Goal: Information Seeking & Learning: Learn about a topic

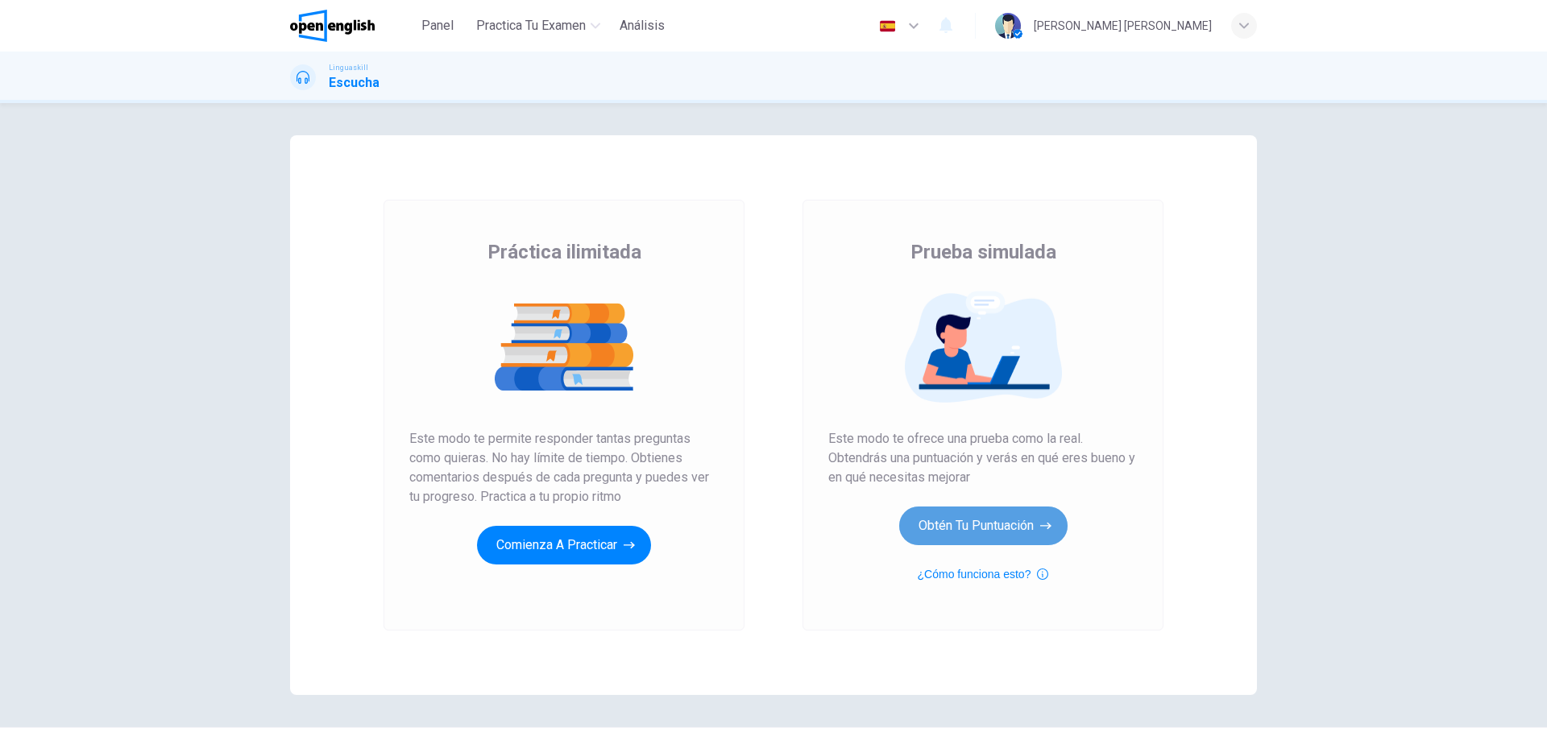
click at [969, 517] on button "Obtén tu puntuación" at bounding box center [983, 526] width 168 height 39
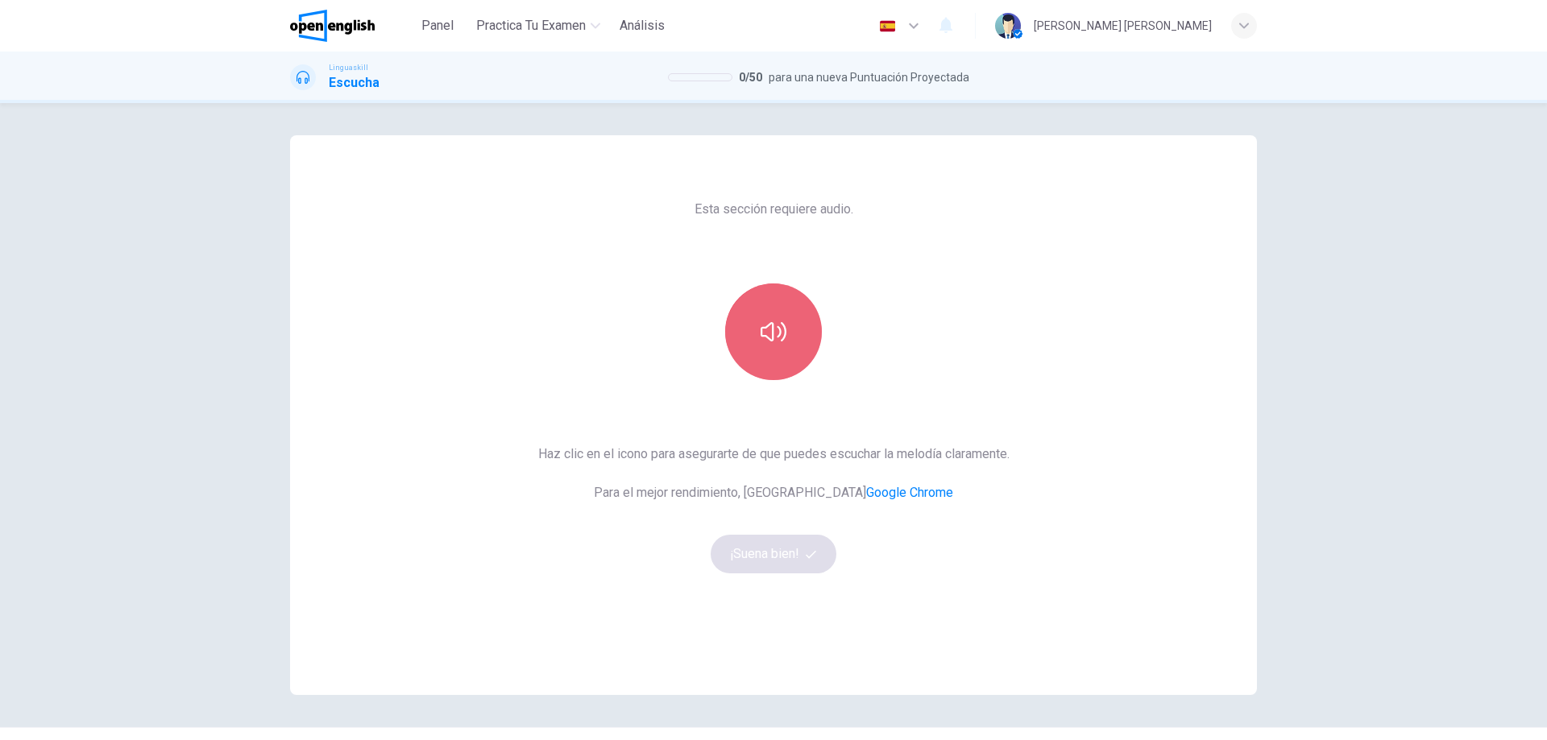
click at [772, 330] on icon "button" at bounding box center [774, 332] width 26 height 26
click at [798, 558] on button "¡Suena bien!" at bounding box center [774, 554] width 126 height 39
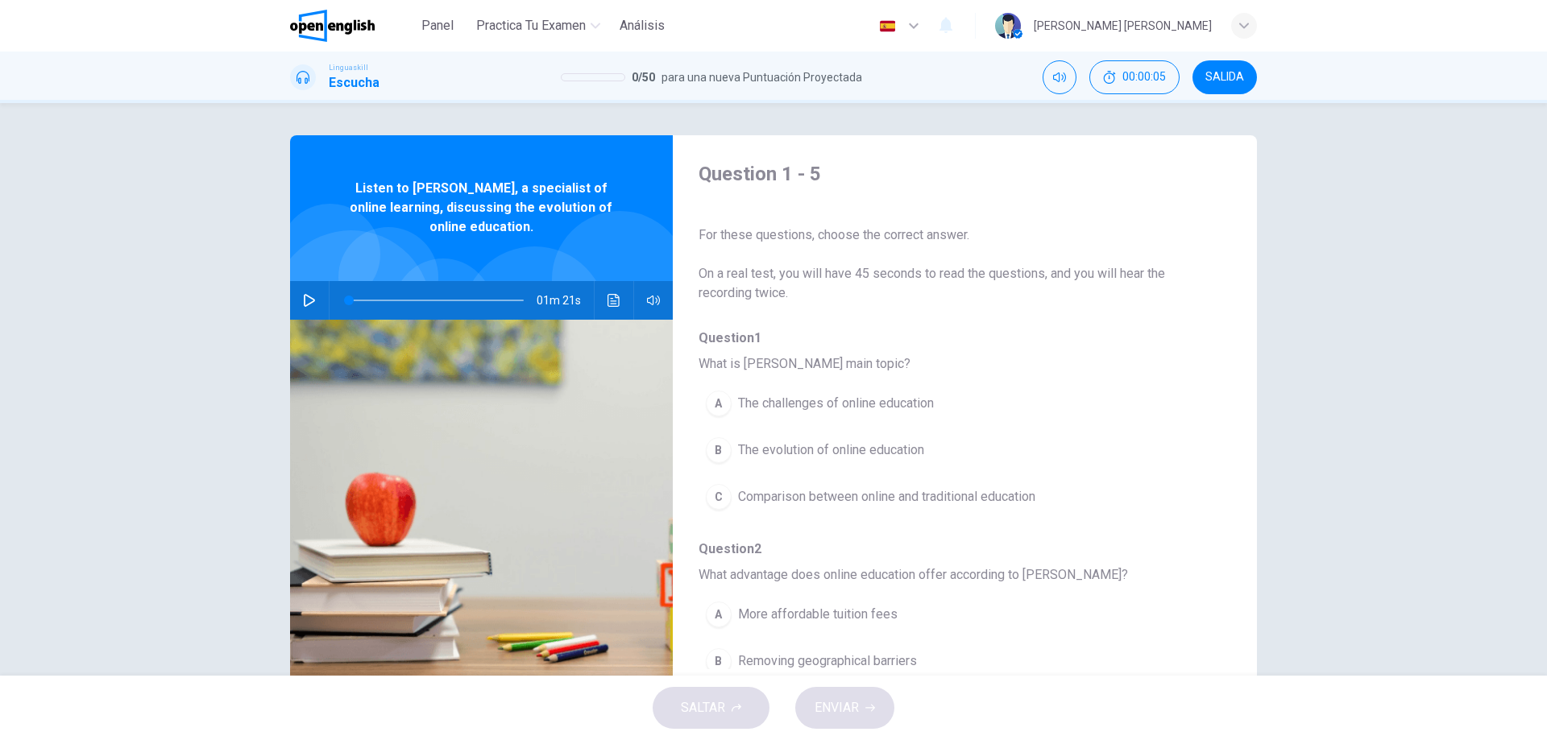
click at [306, 294] on icon "button" at bounding box center [309, 300] width 13 height 13
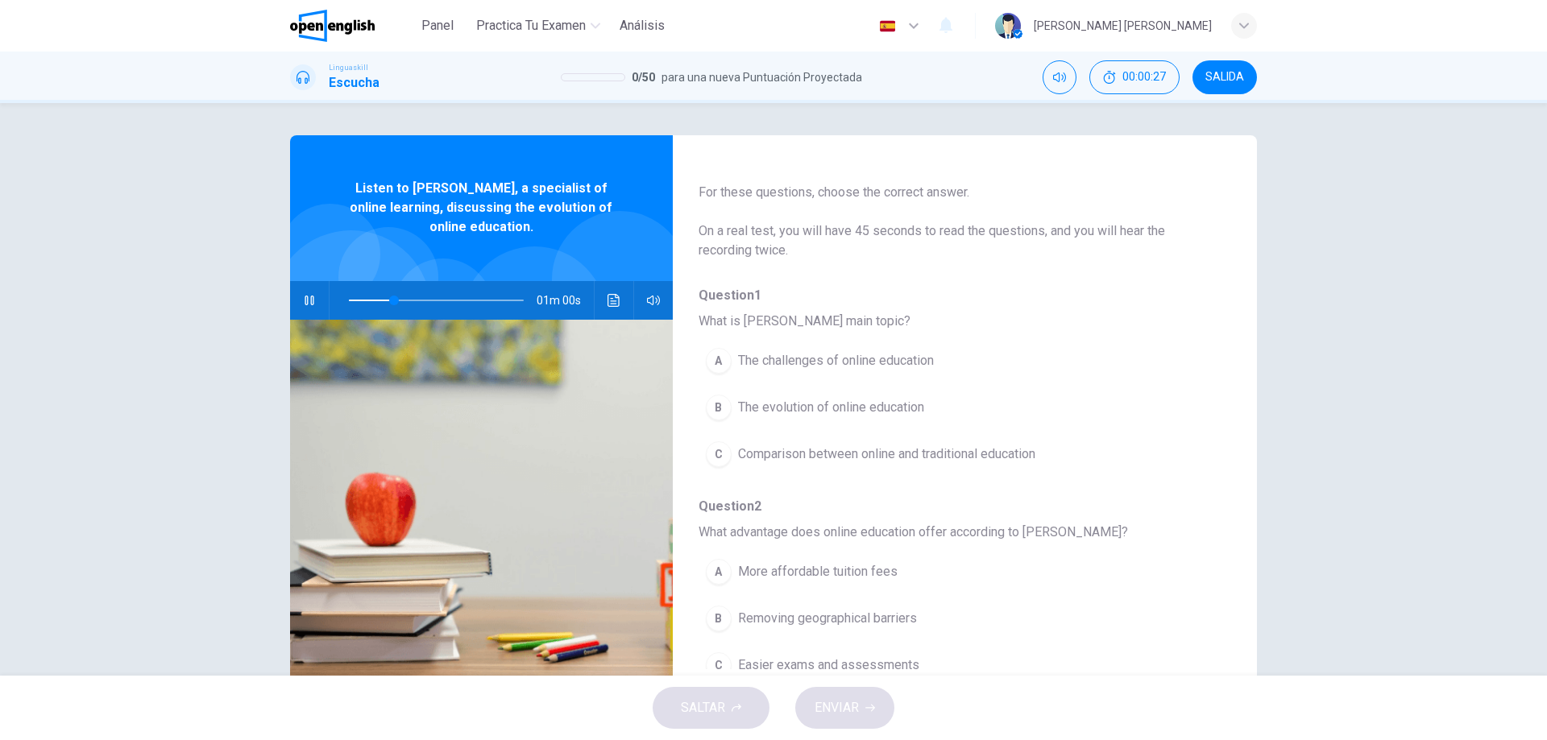
scroll to position [81, 0]
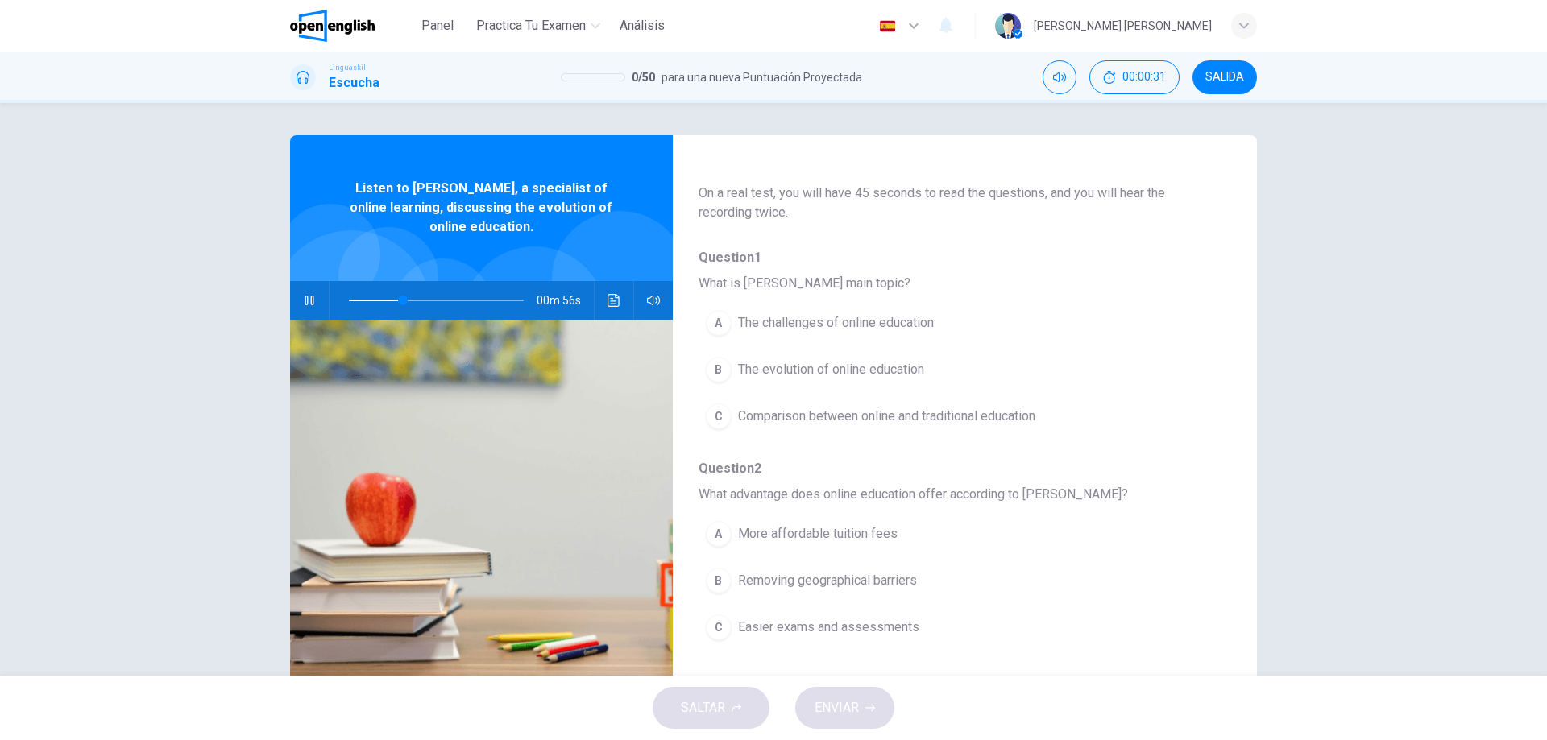
click at [877, 371] on span "The evolution of online education" at bounding box center [831, 369] width 186 height 19
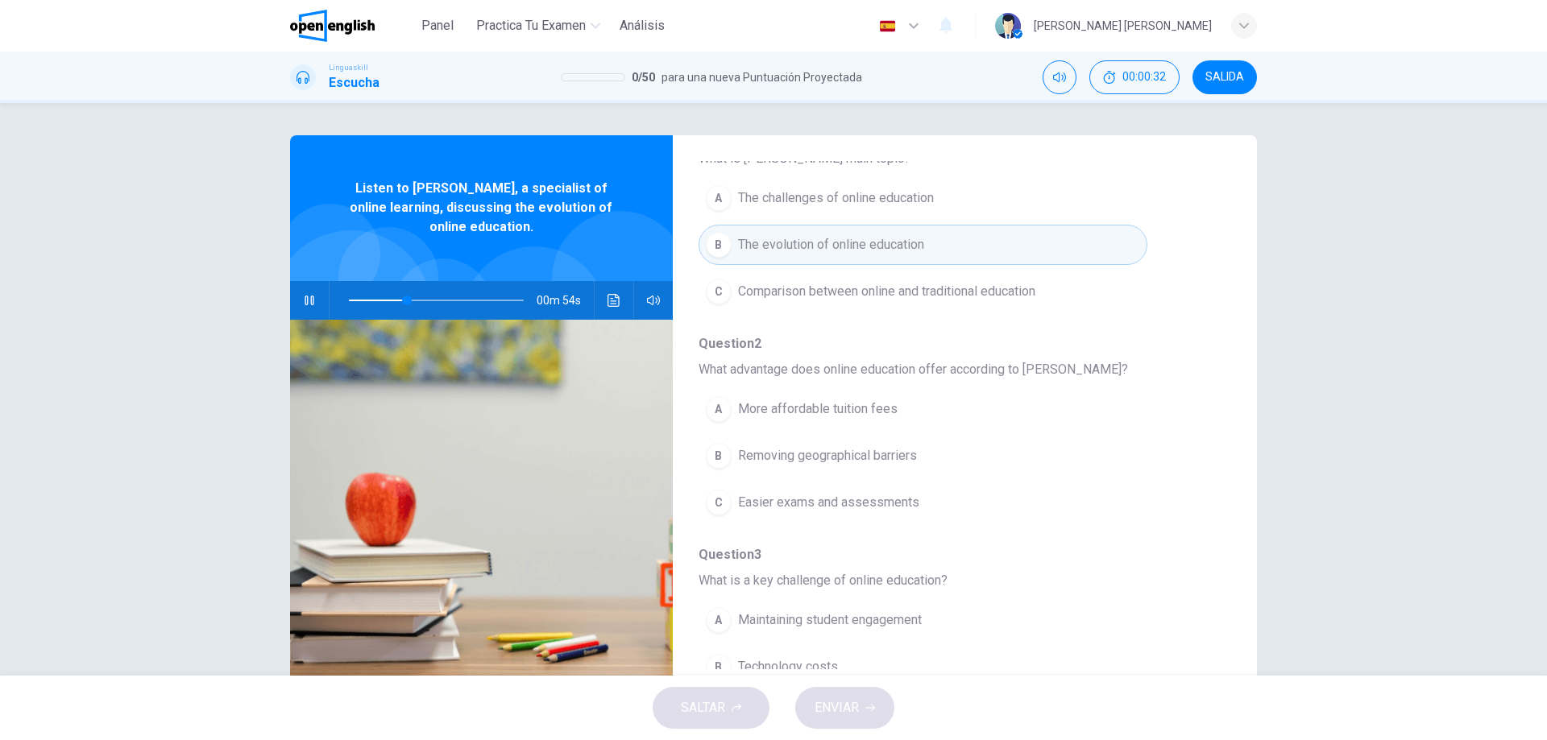
scroll to position [242, 0]
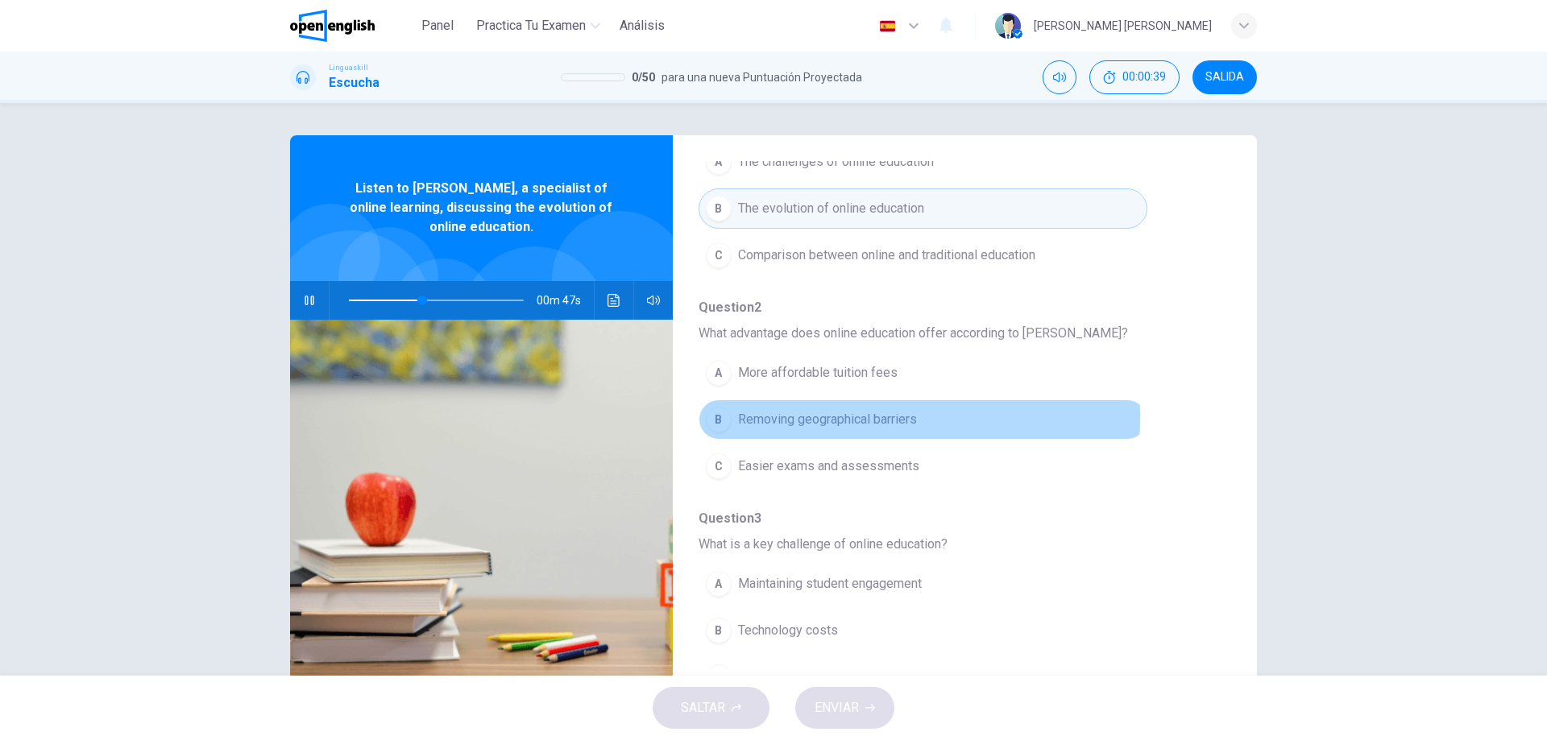
click at [790, 417] on span "Removing geographical barriers" at bounding box center [827, 419] width 179 height 19
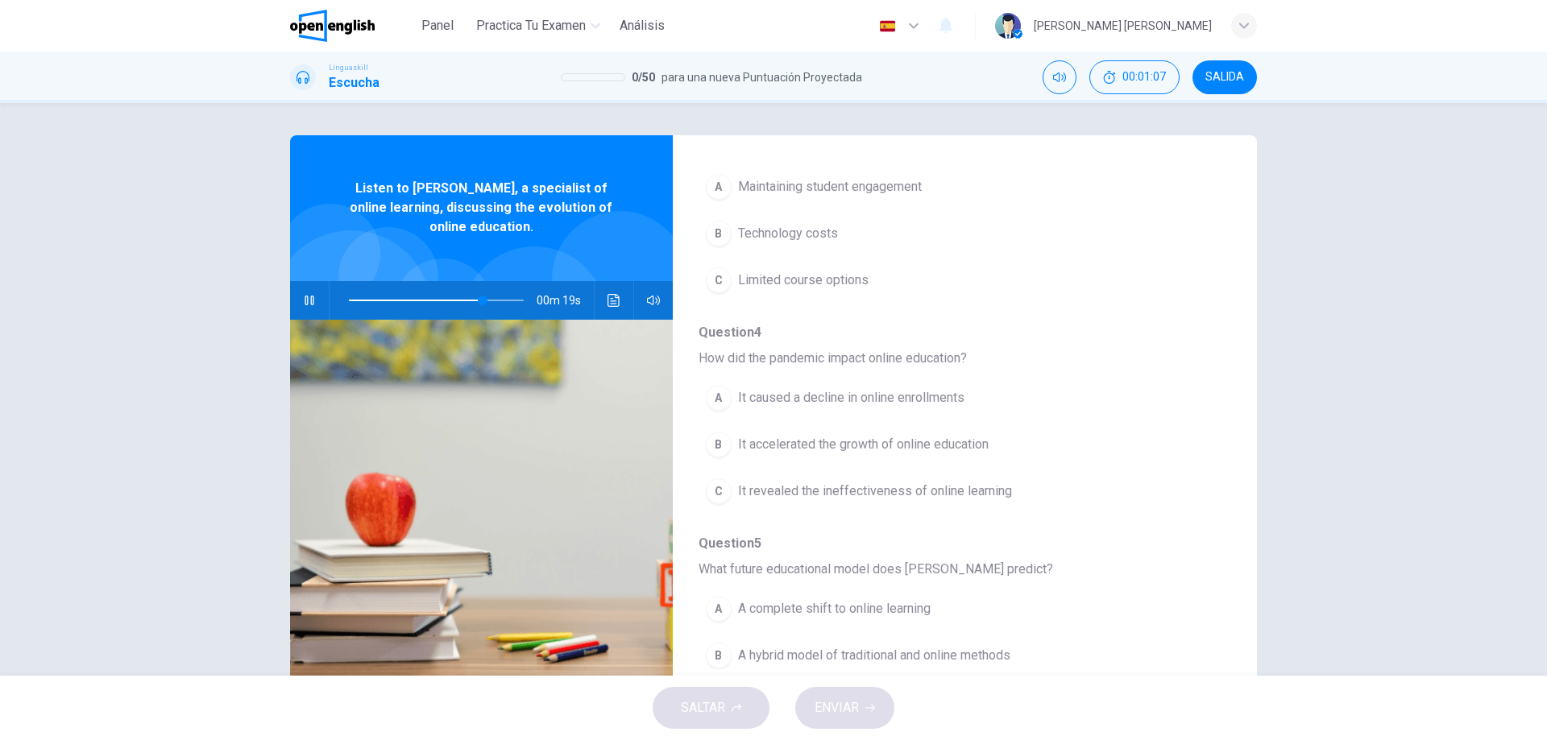
scroll to position [615, 0]
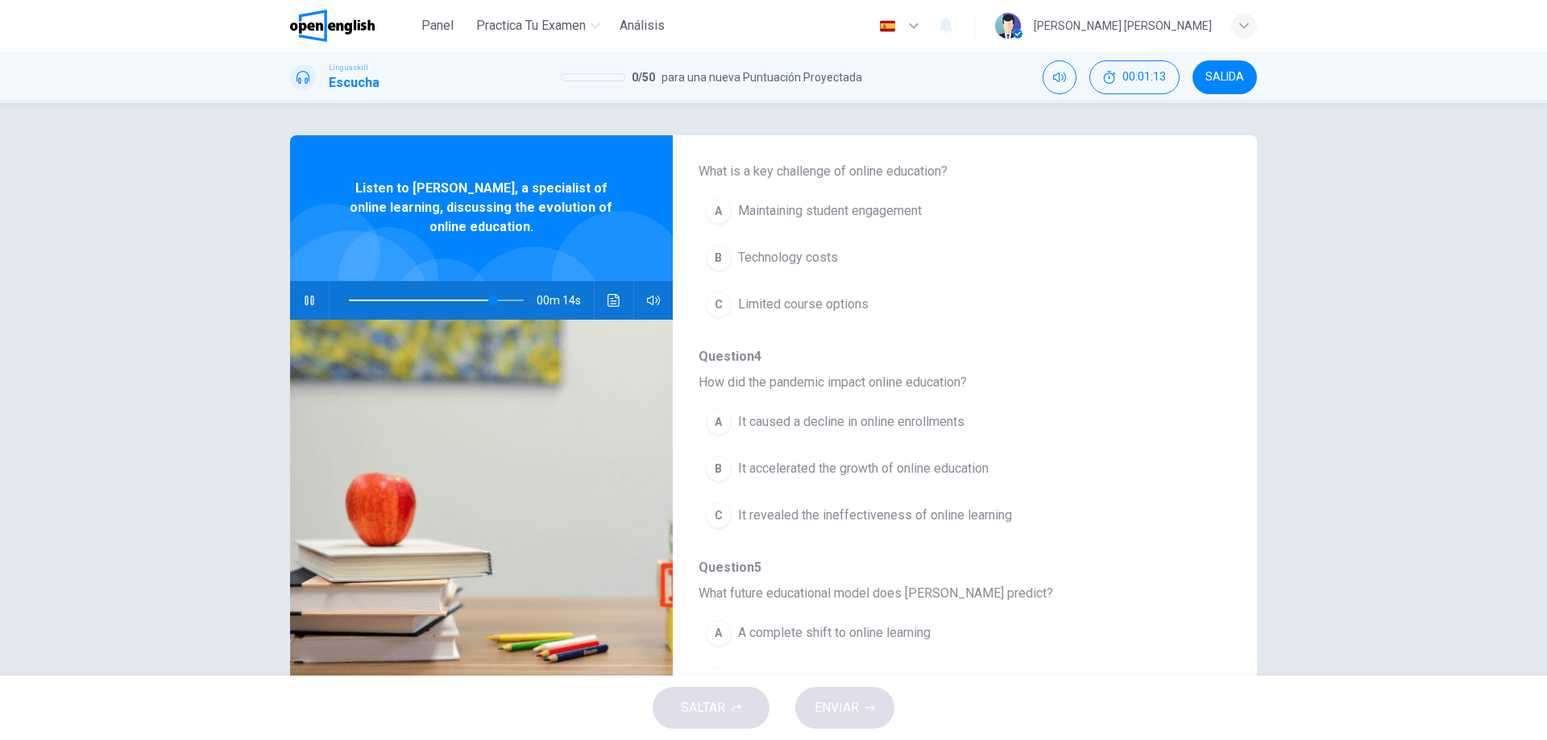
click at [817, 468] on span "It accelerated the growth of online education" at bounding box center [863, 468] width 251 height 19
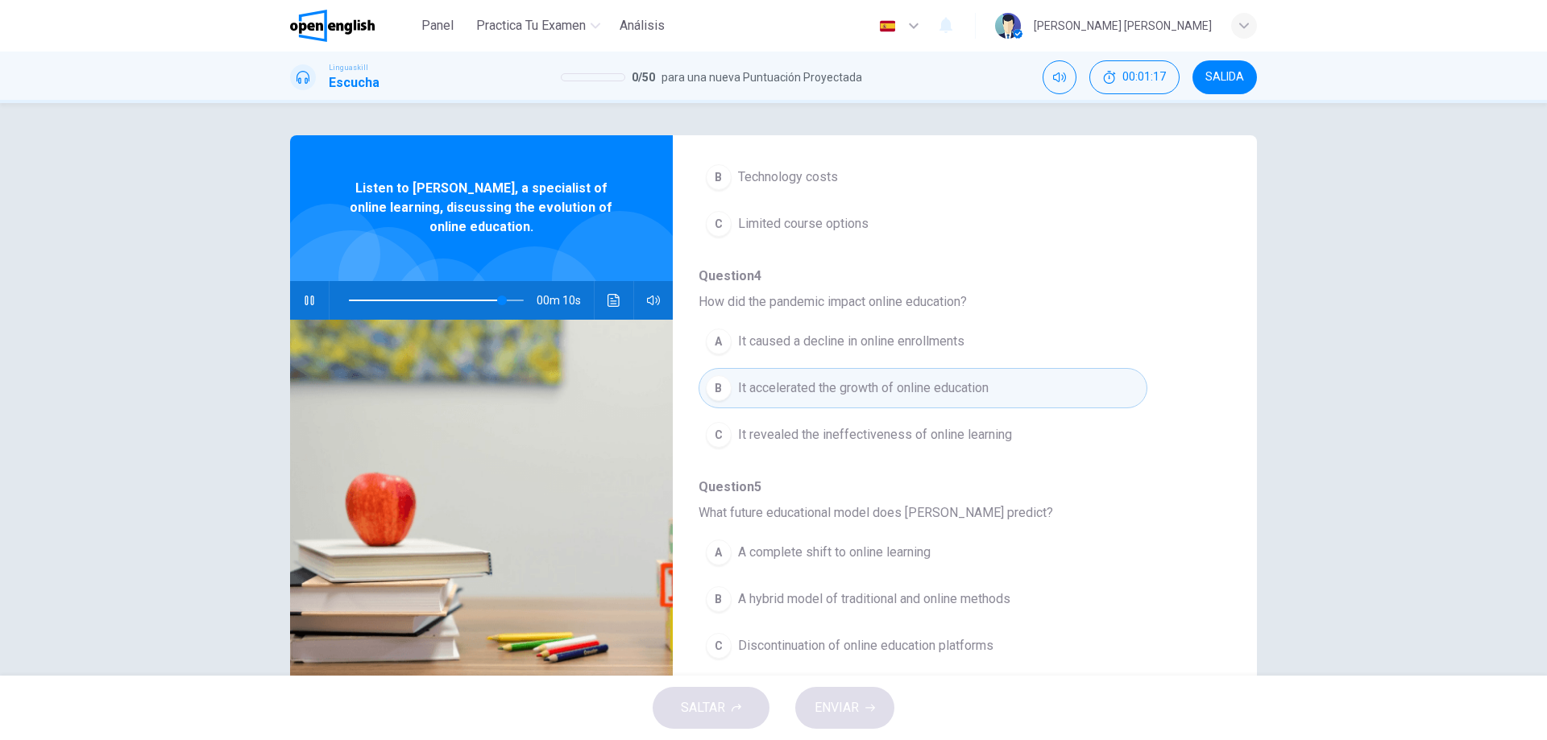
scroll to position [52, 0]
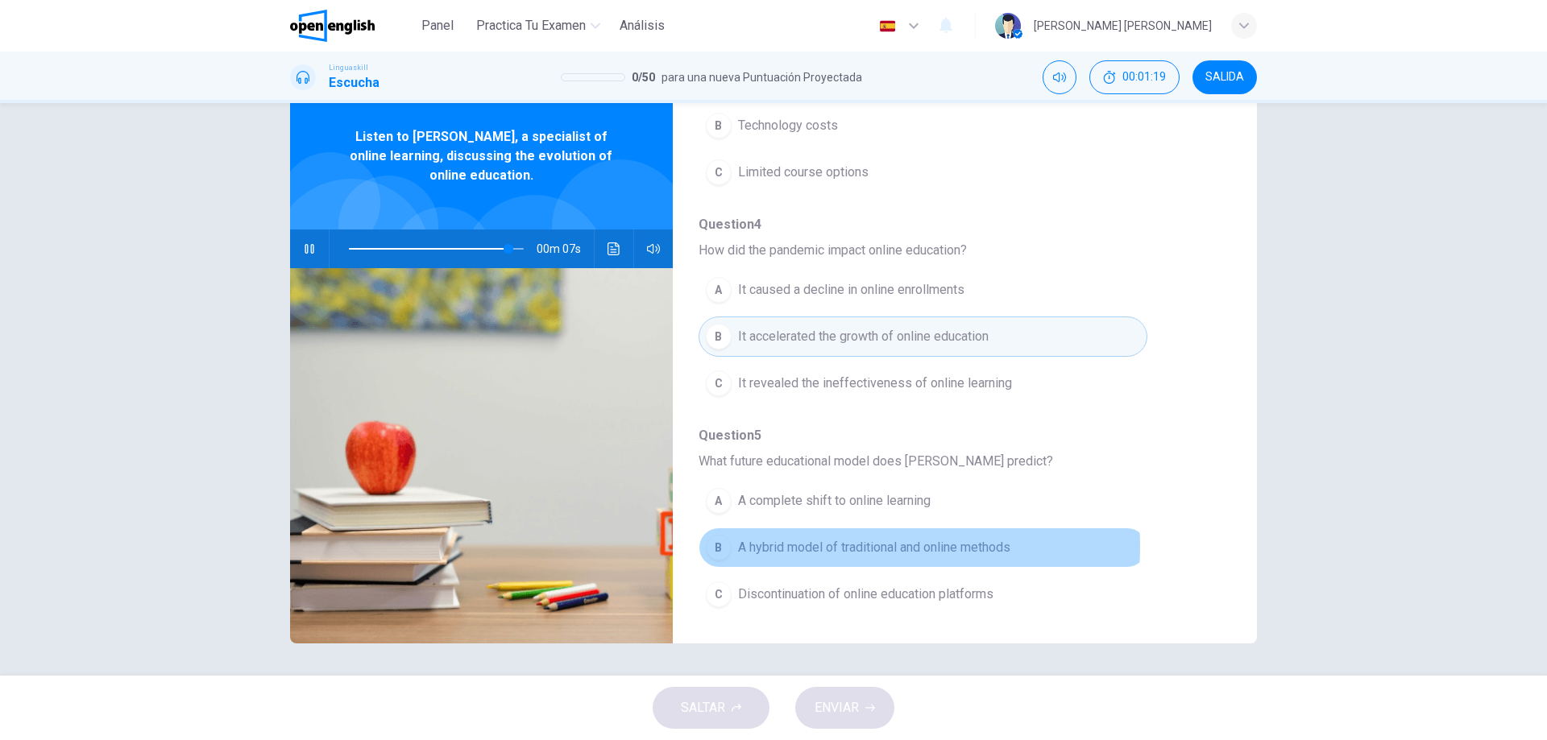
click at [811, 547] on span "A hybrid model of traditional and online methods" at bounding box center [874, 547] width 272 height 19
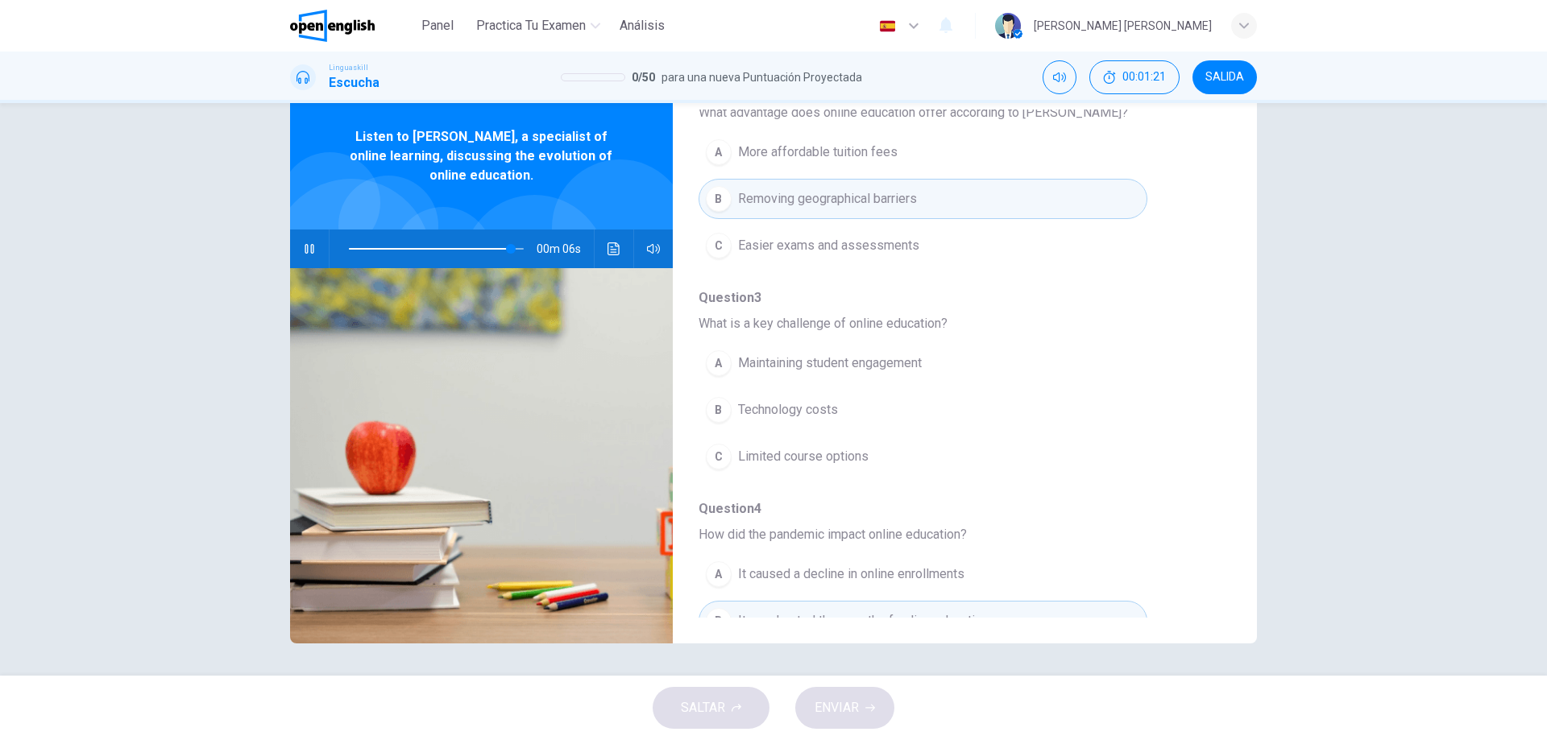
scroll to position [373, 0]
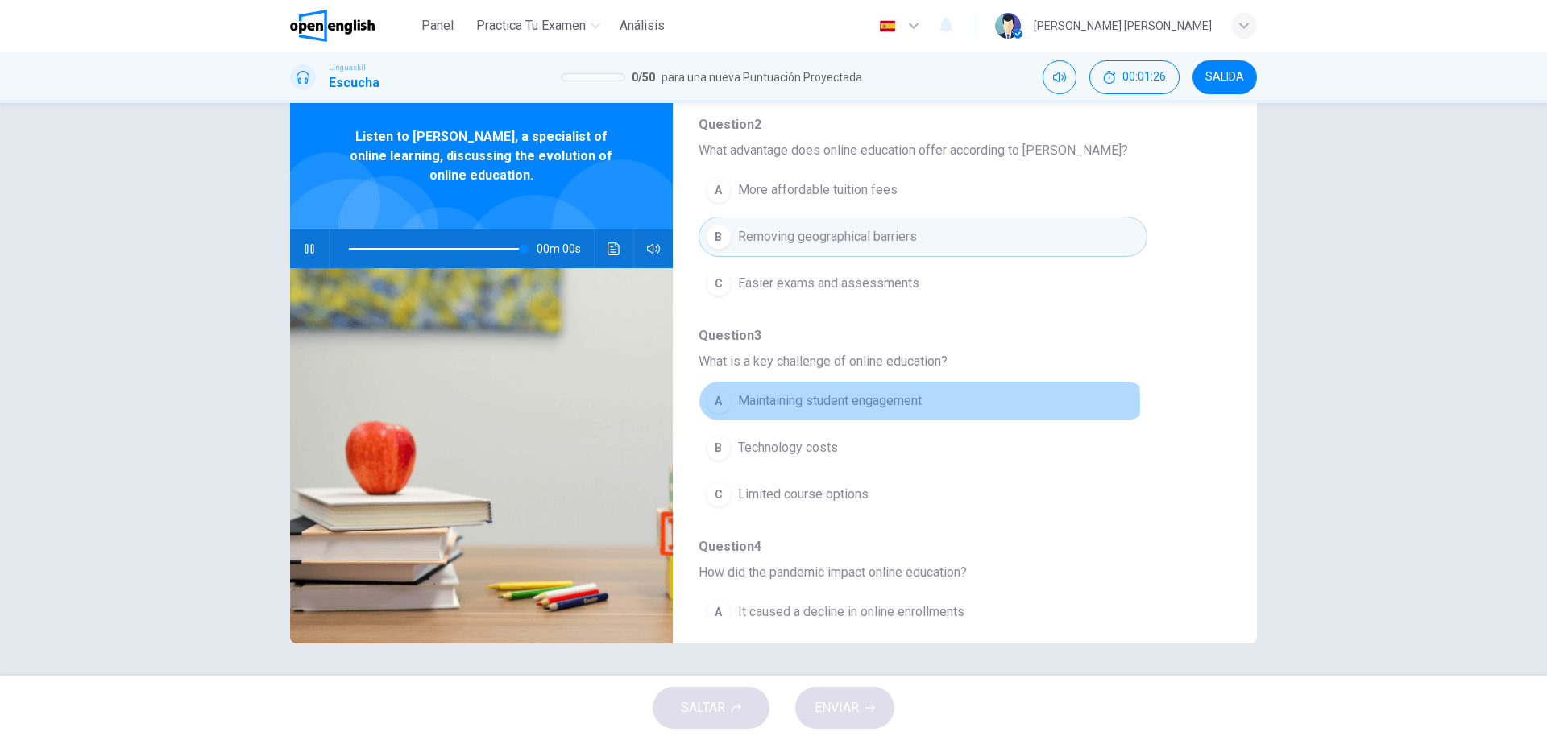
click at [806, 405] on span "Maintaining student engagement" at bounding box center [830, 401] width 184 height 19
type input "*"
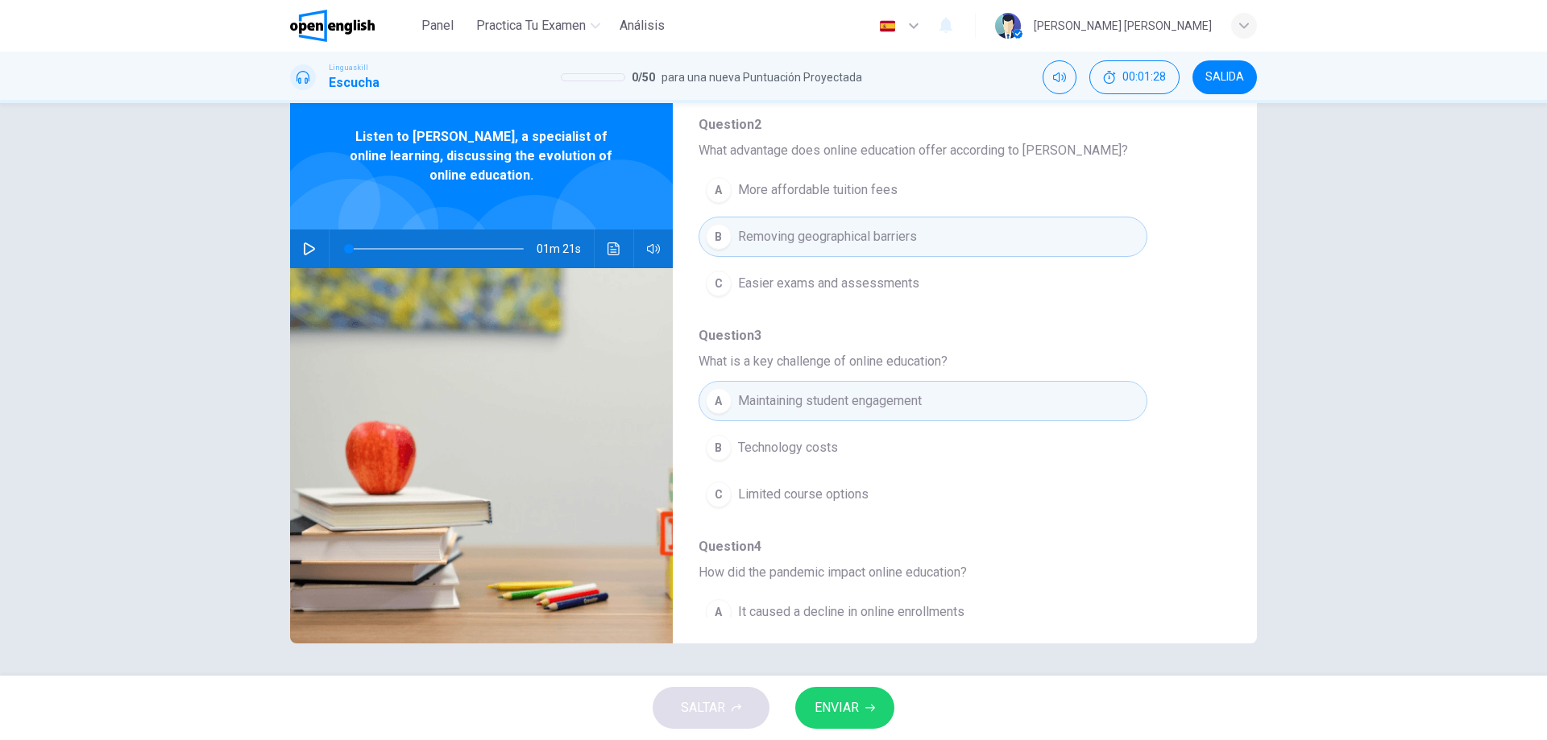
click at [849, 699] on span "ENVIAR" at bounding box center [837, 708] width 44 height 23
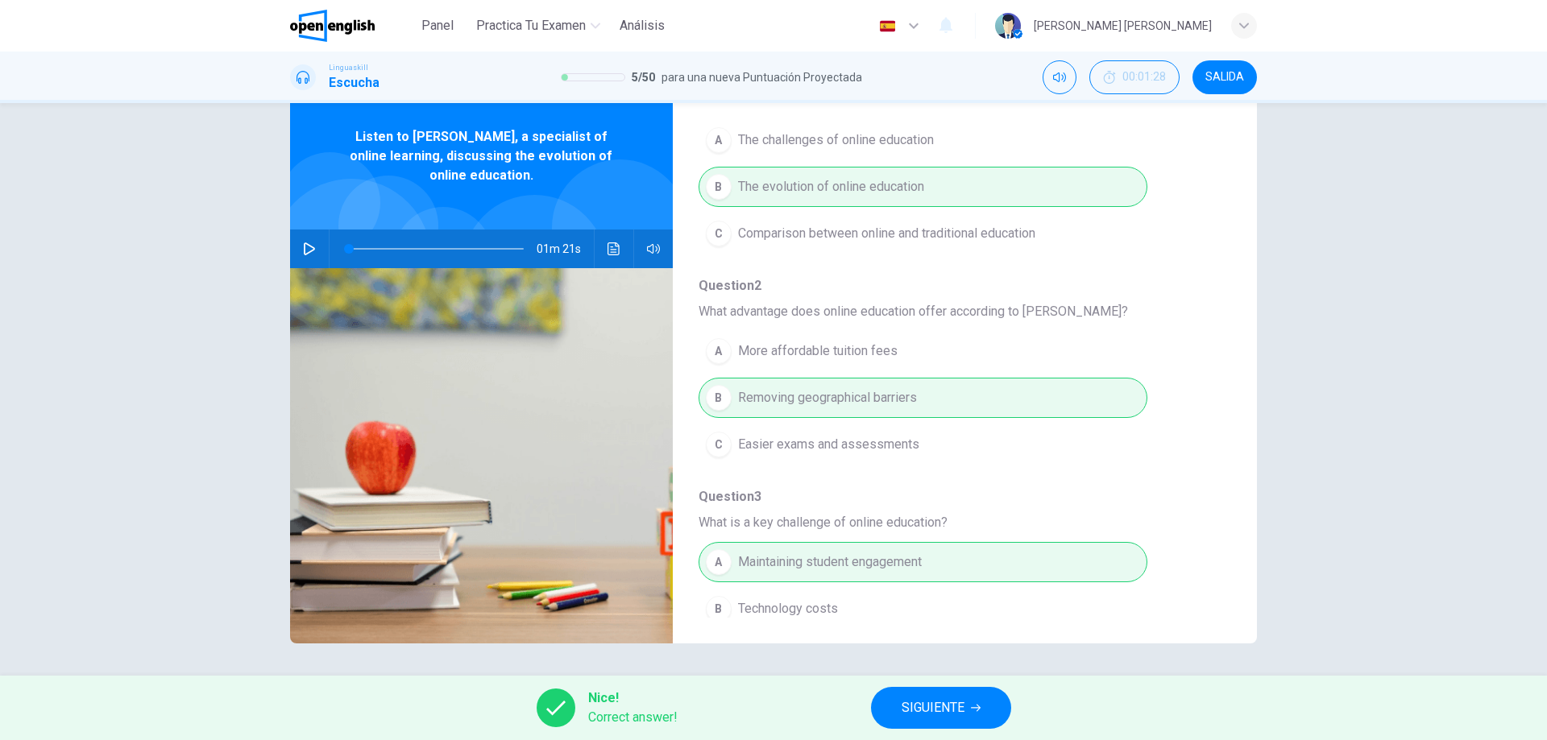
scroll to position [0, 0]
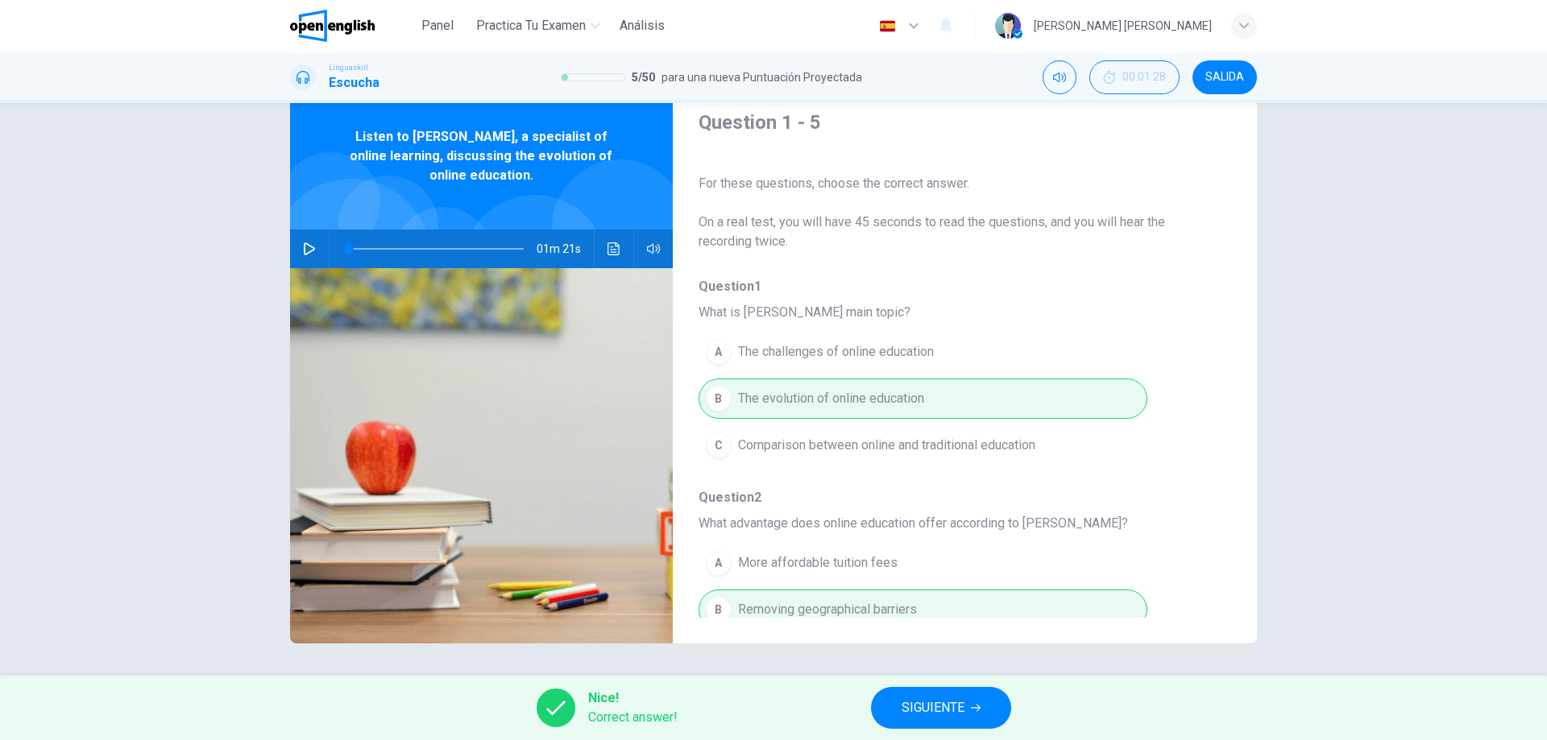
click at [958, 706] on span "SIGUIENTE" at bounding box center [933, 708] width 63 height 23
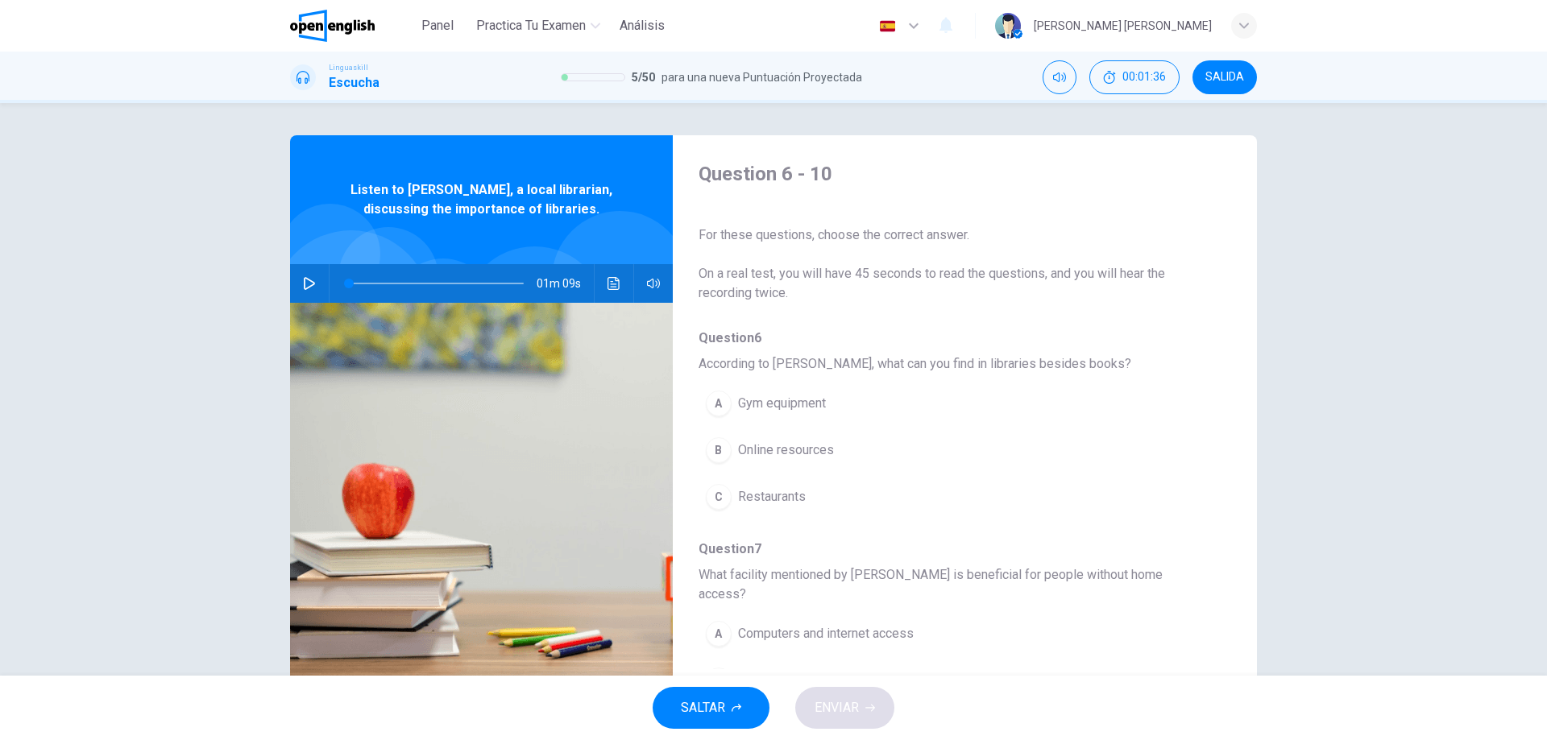
click at [303, 284] on icon "button" at bounding box center [309, 283] width 13 height 13
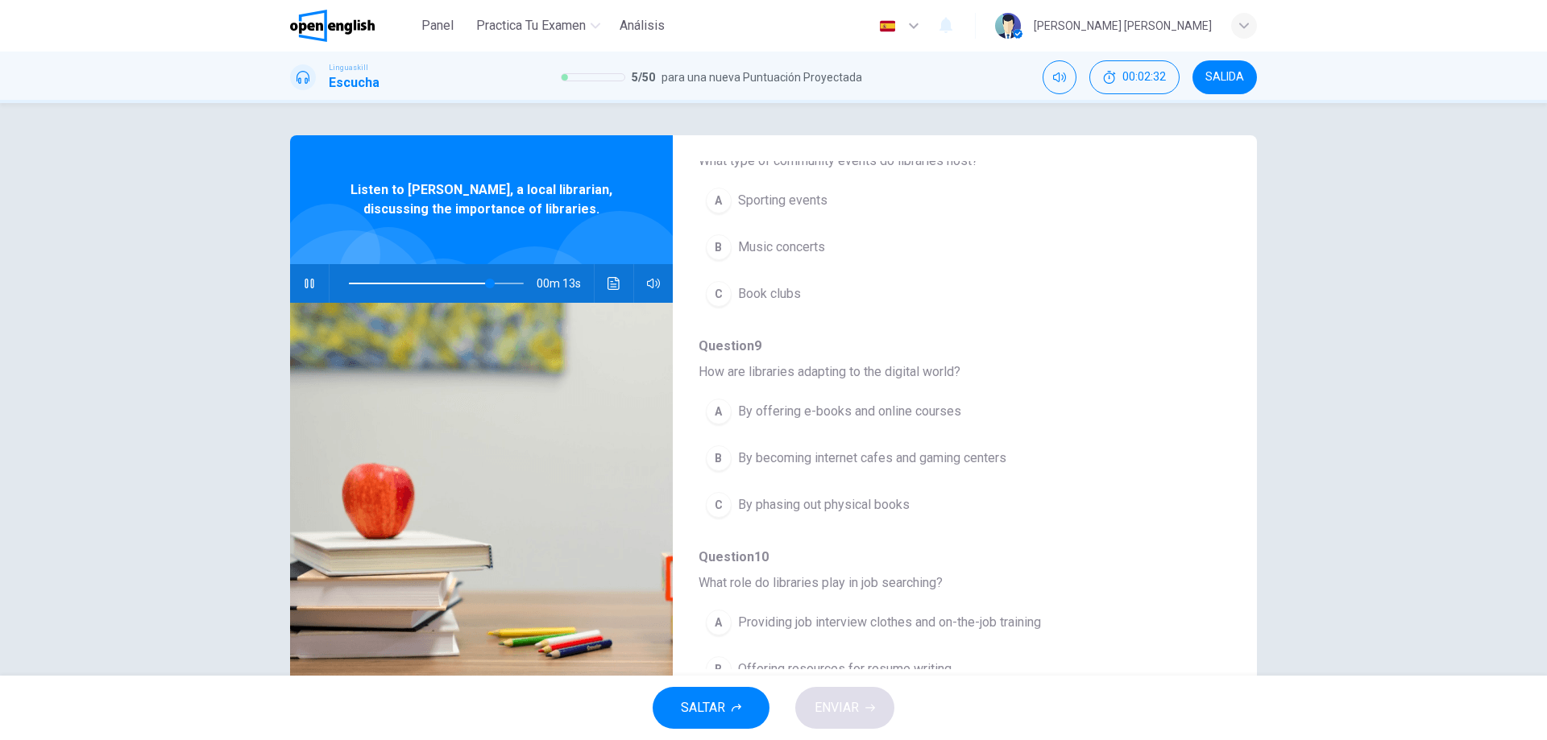
scroll to position [695, 0]
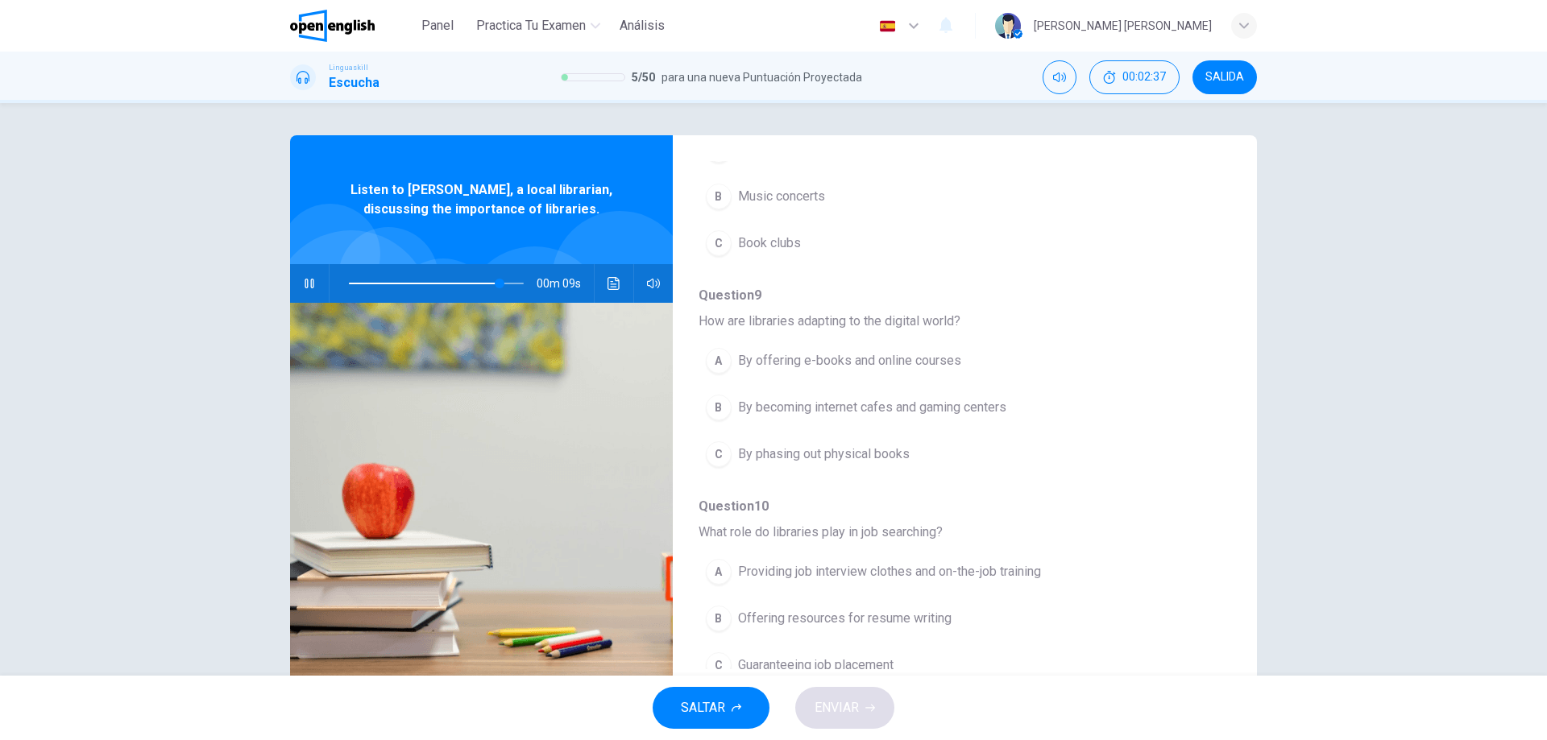
click at [817, 562] on span "Providing job interview clothes and on-the-job training" at bounding box center [889, 571] width 303 height 19
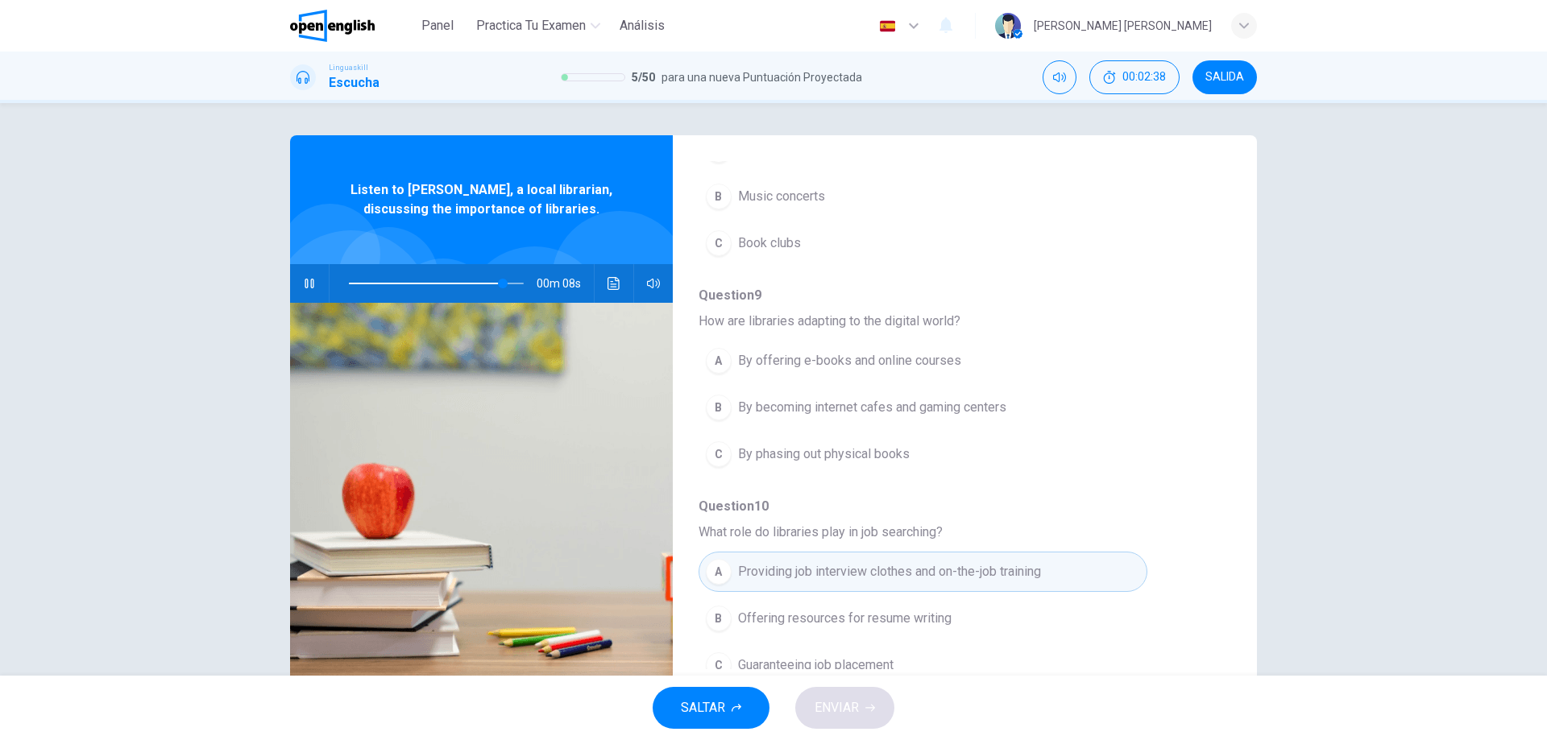
scroll to position [615, 0]
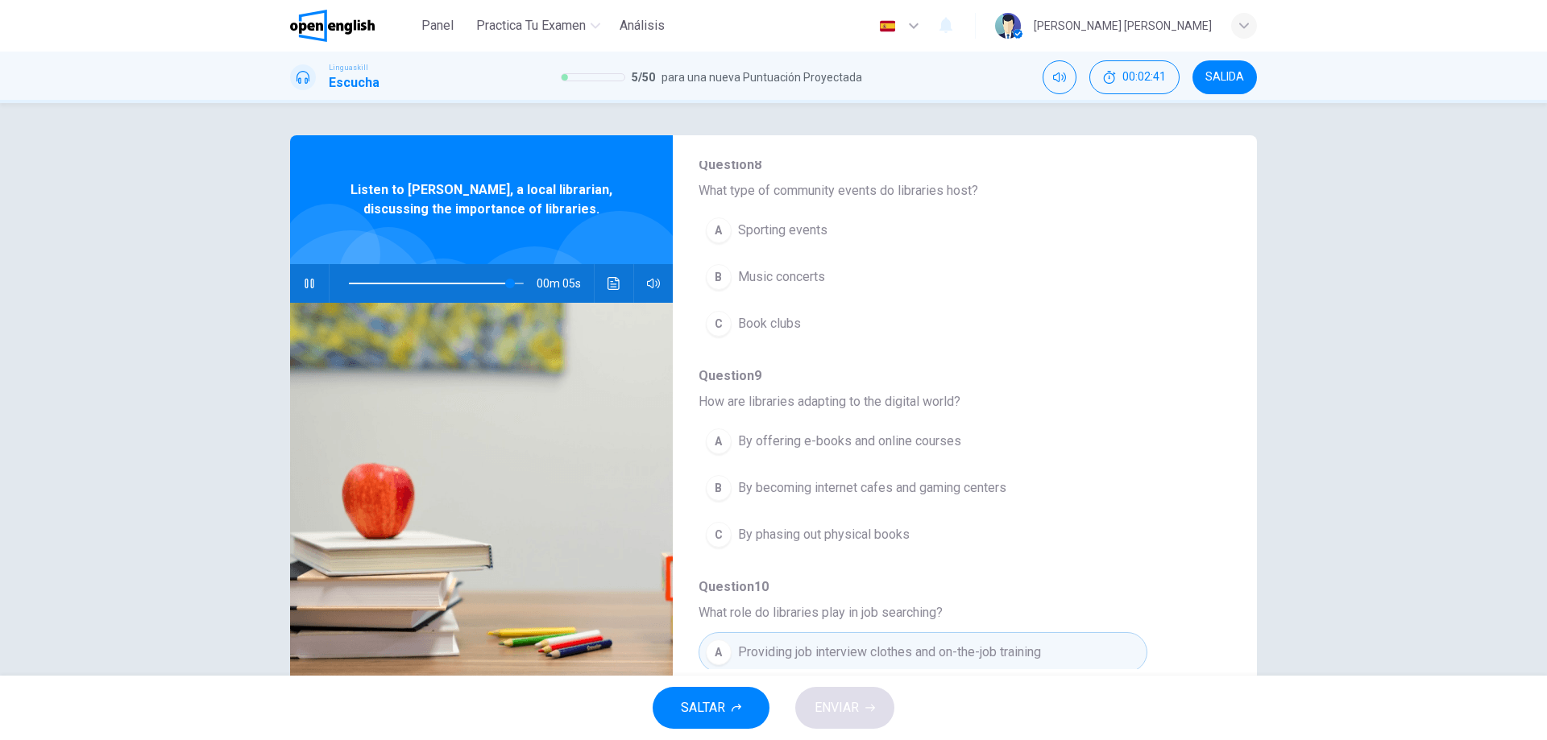
click at [859, 432] on span "By offering e-books and online courses" at bounding box center [849, 441] width 223 height 19
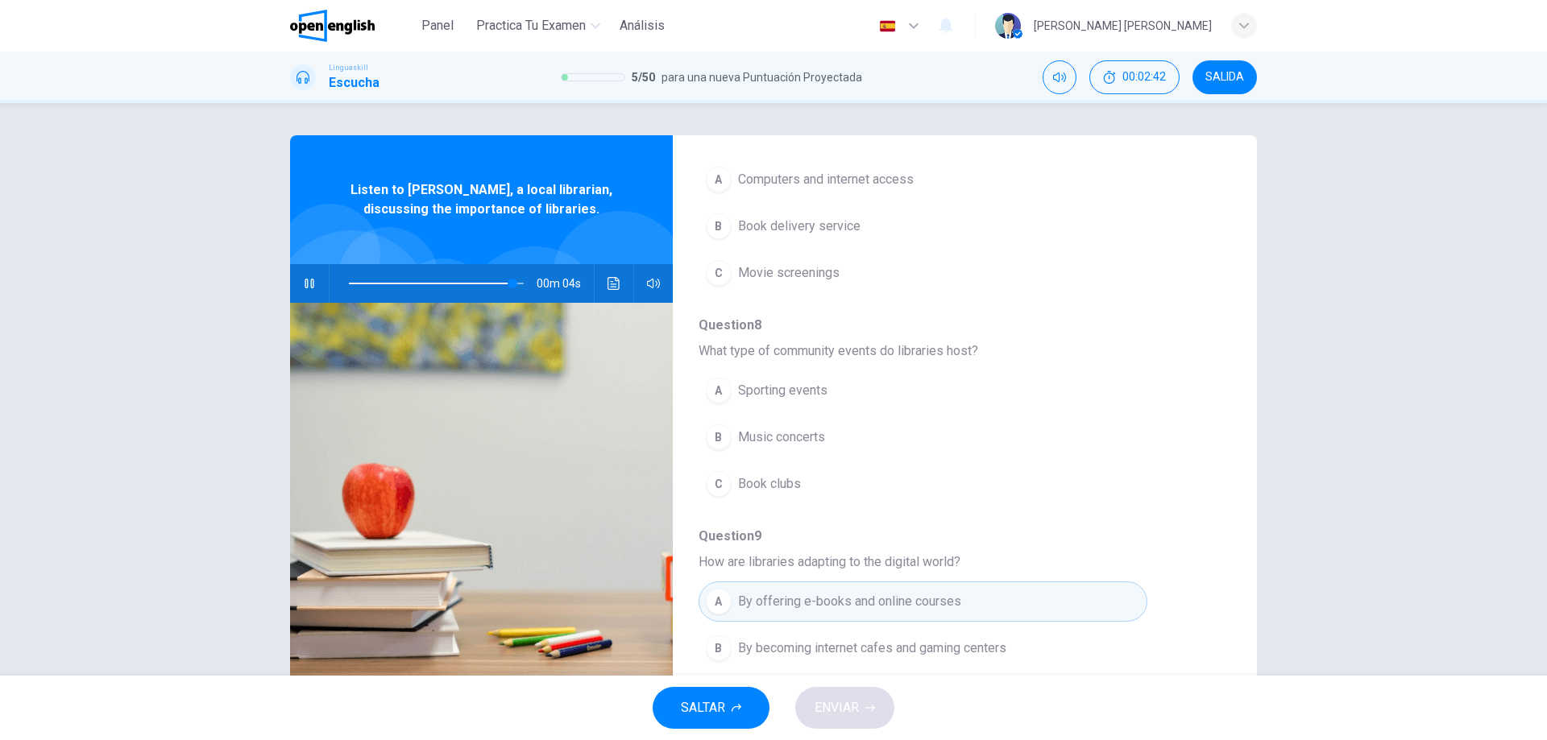
scroll to position [454, 0]
type input "*"
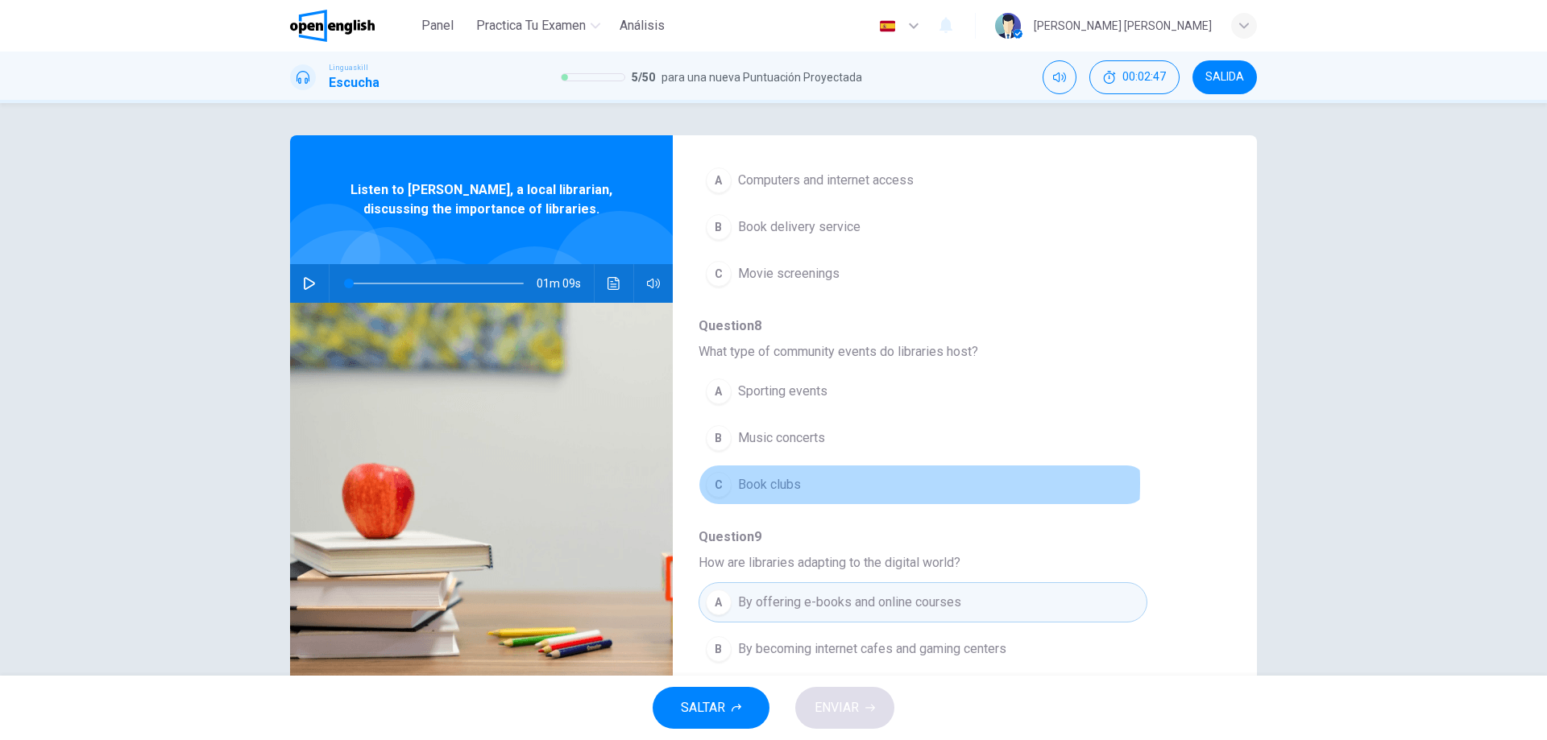
click at [787, 475] on span "Book clubs" at bounding box center [769, 484] width 63 height 19
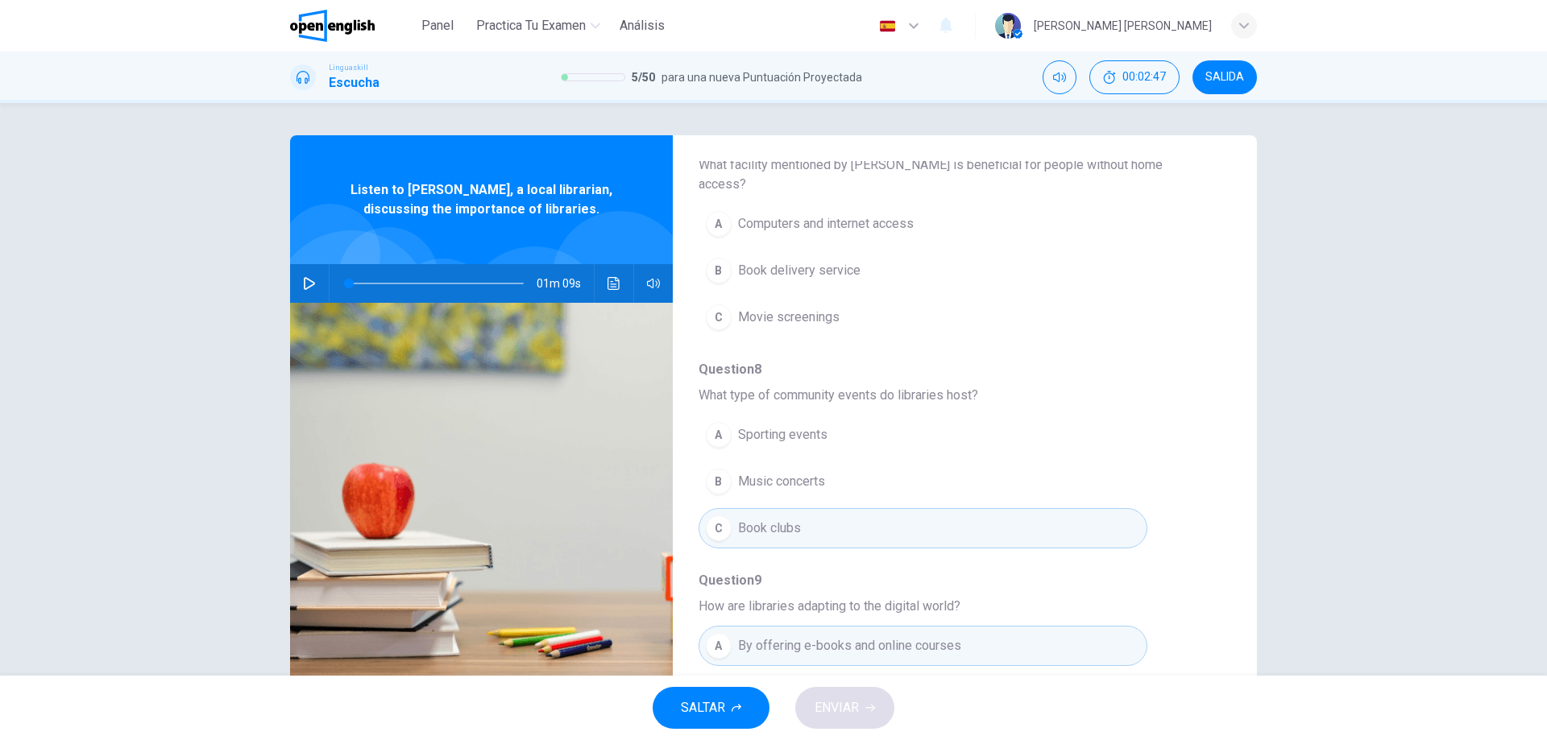
scroll to position [212, 0]
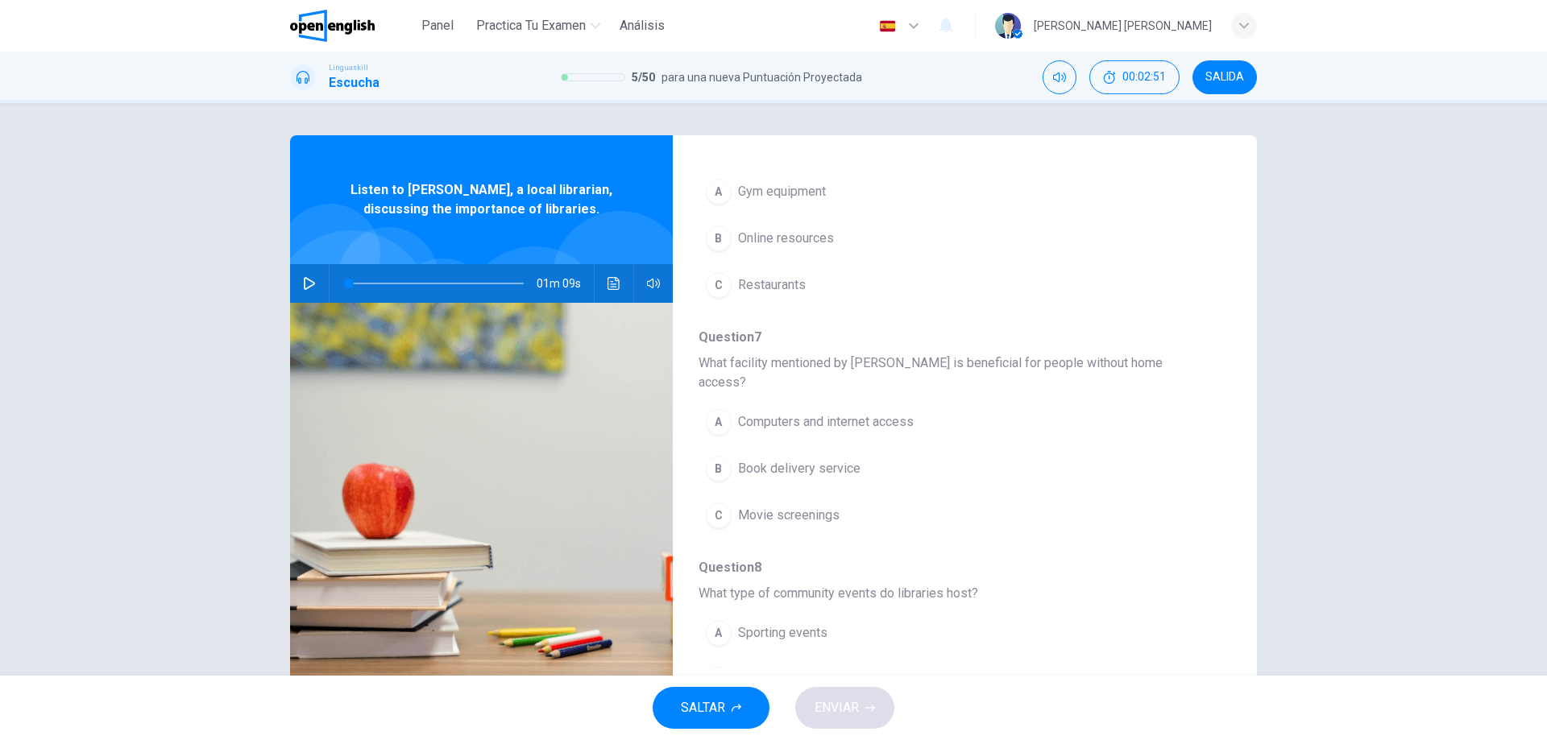
click at [798, 413] on span "Computers and internet access" at bounding box center [826, 422] width 176 height 19
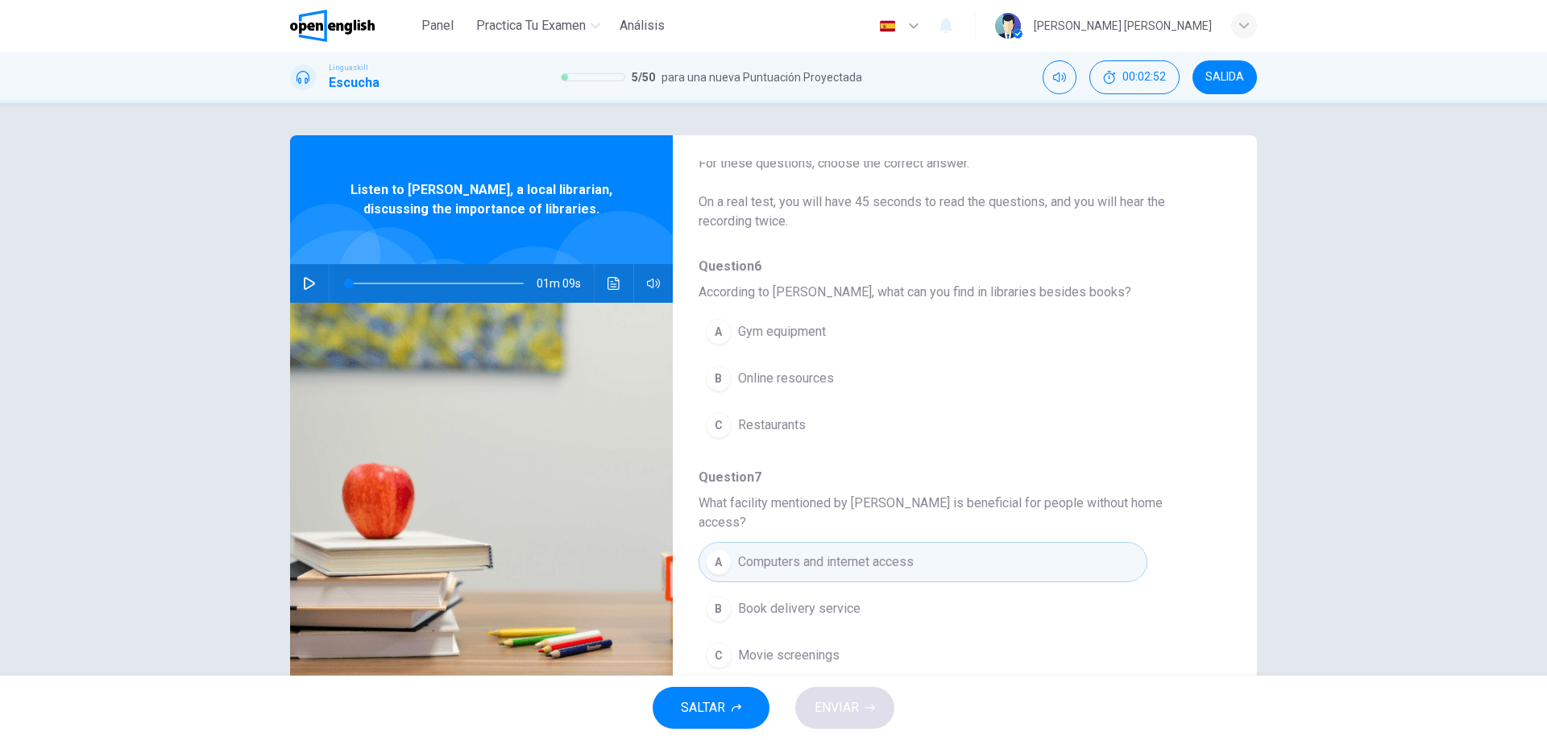
scroll to position [51, 0]
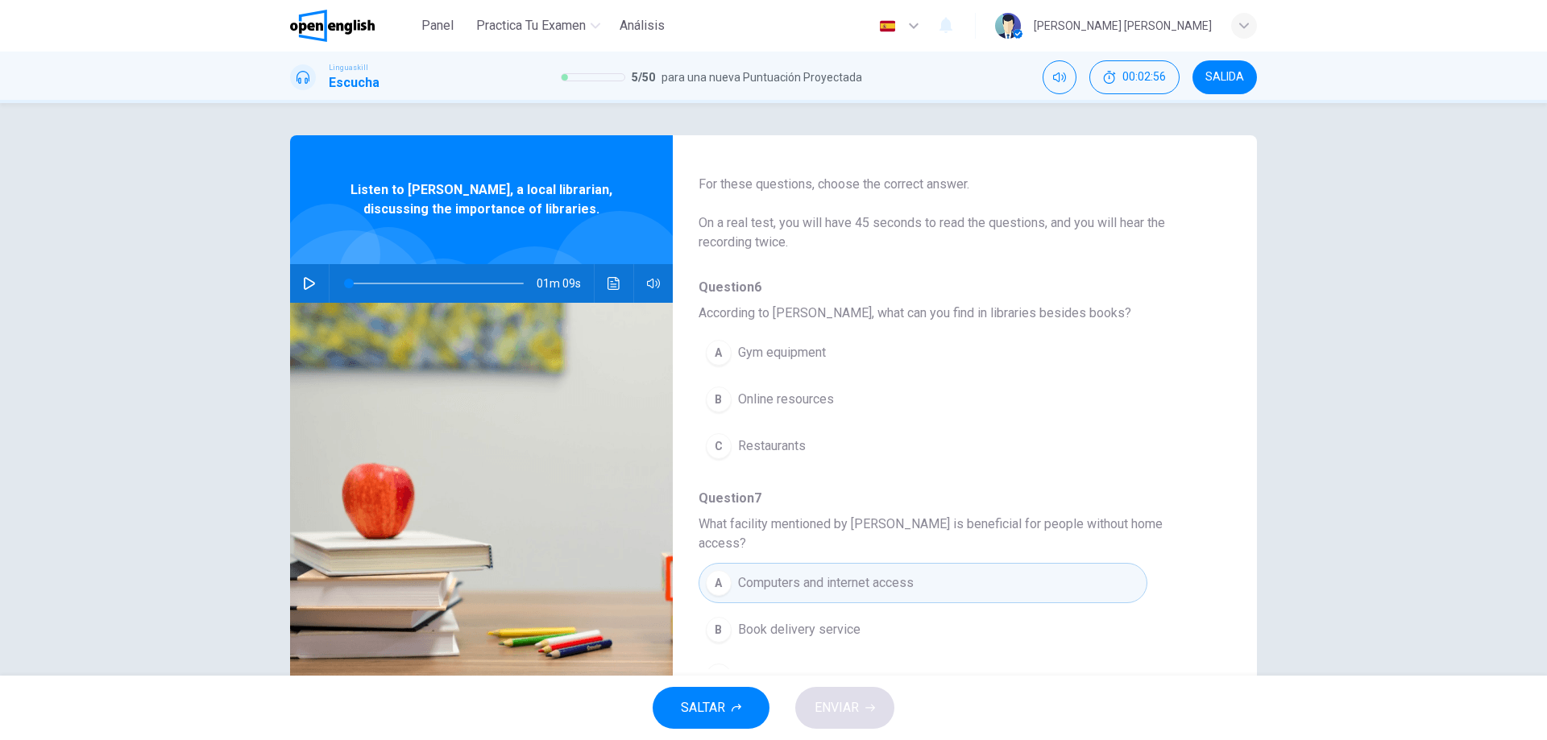
click at [797, 395] on span "Online resources" at bounding box center [786, 399] width 96 height 19
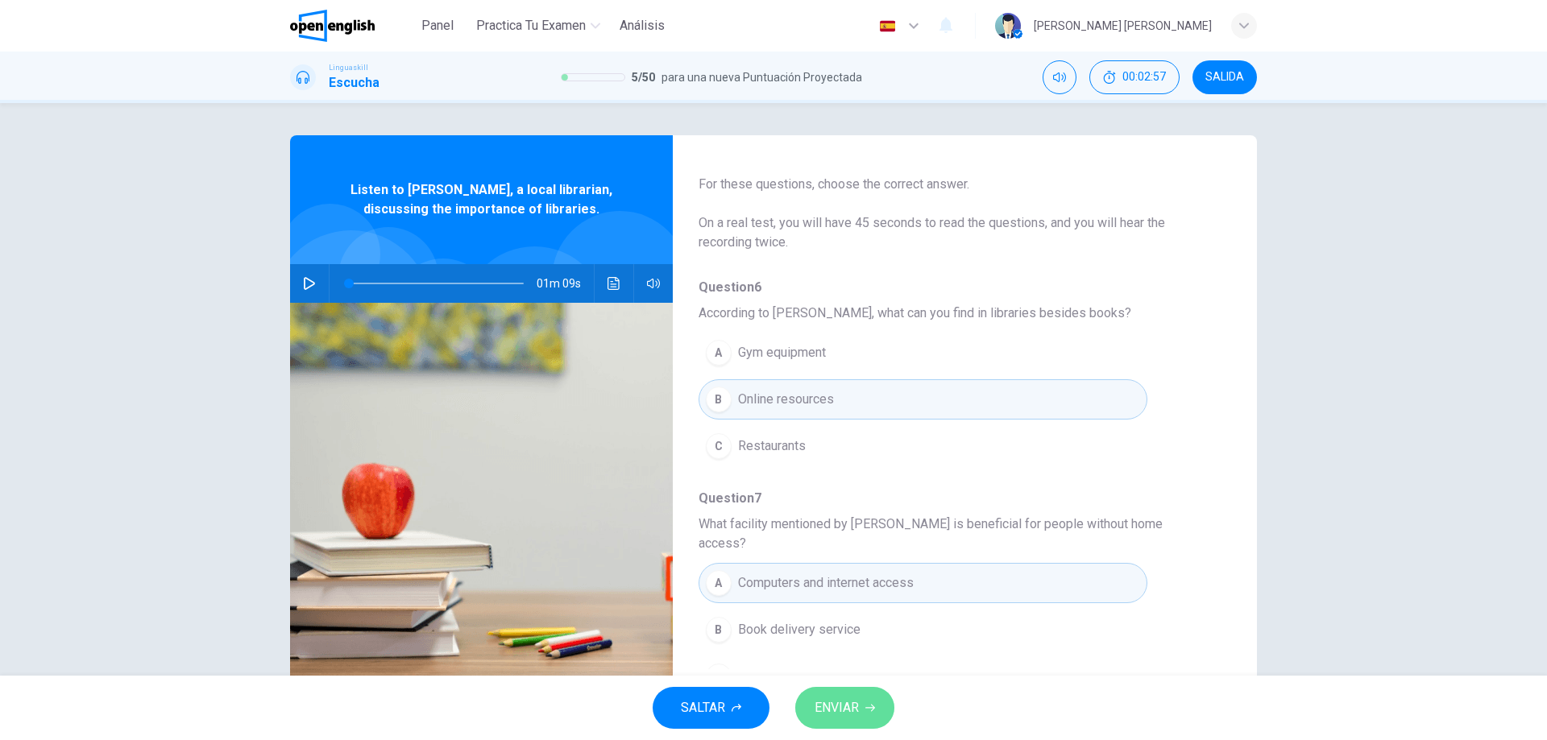
click at [850, 707] on span "ENVIAR" at bounding box center [837, 708] width 44 height 23
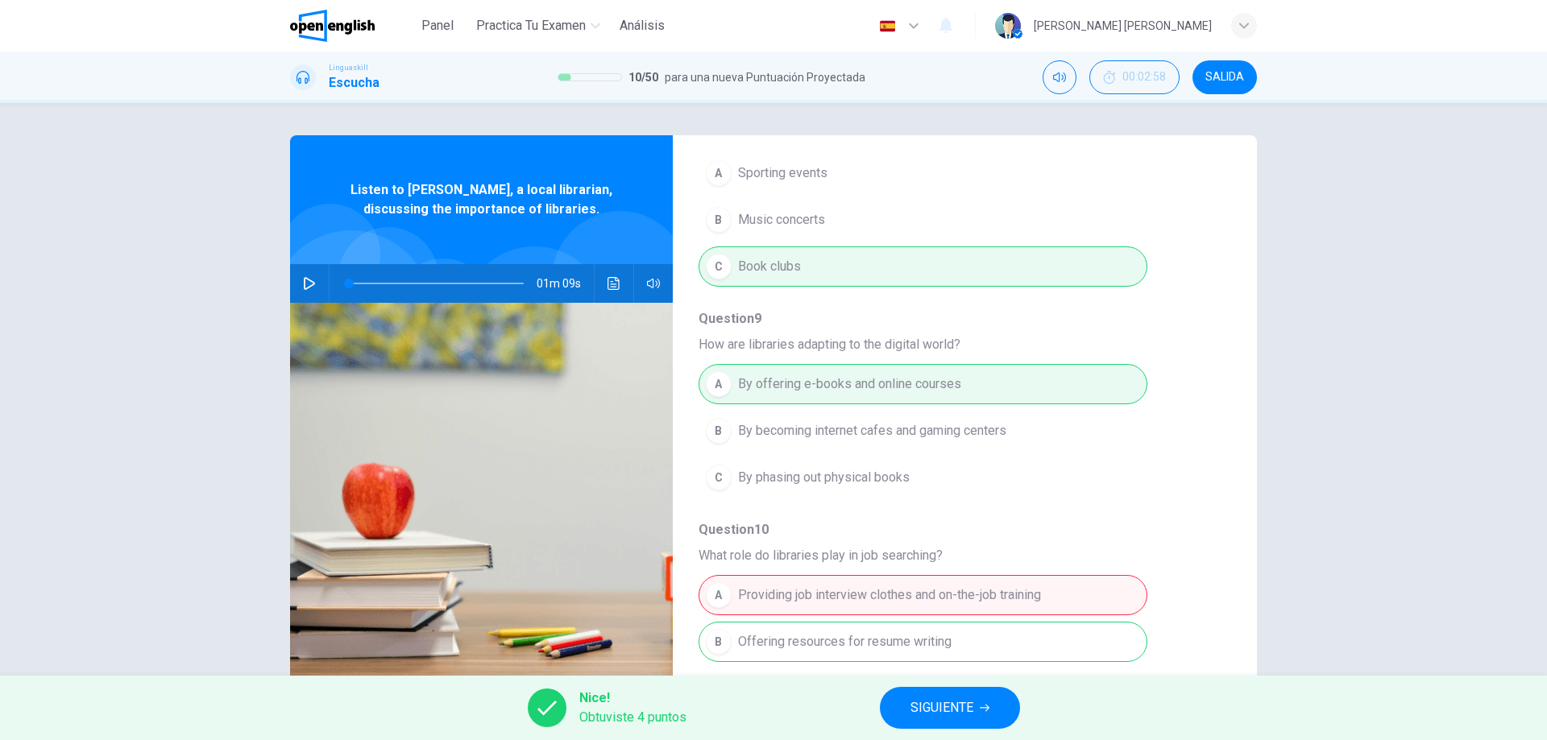
scroll to position [695, 0]
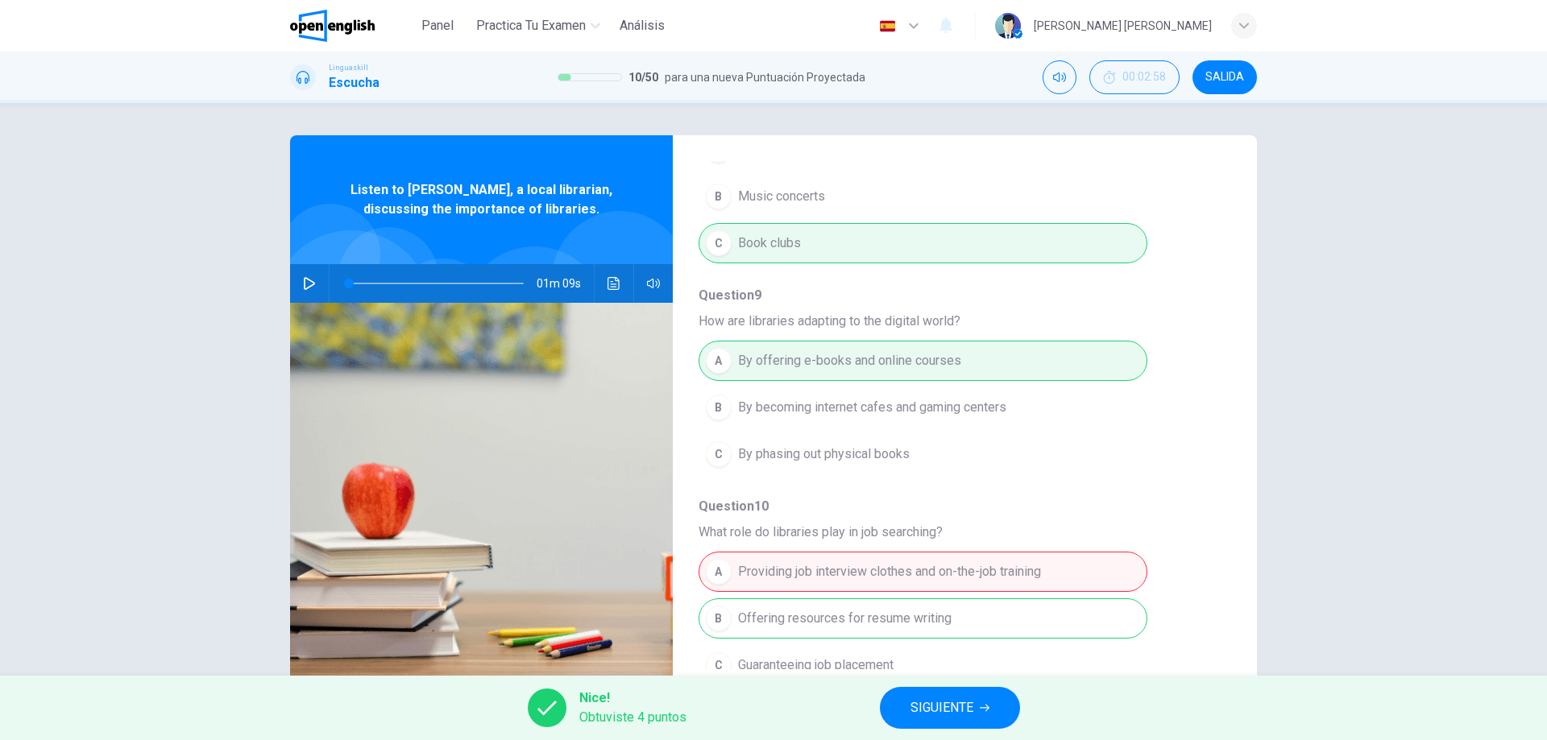
click at [952, 701] on span "SIGUIENTE" at bounding box center [941, 708] width 63 height 23
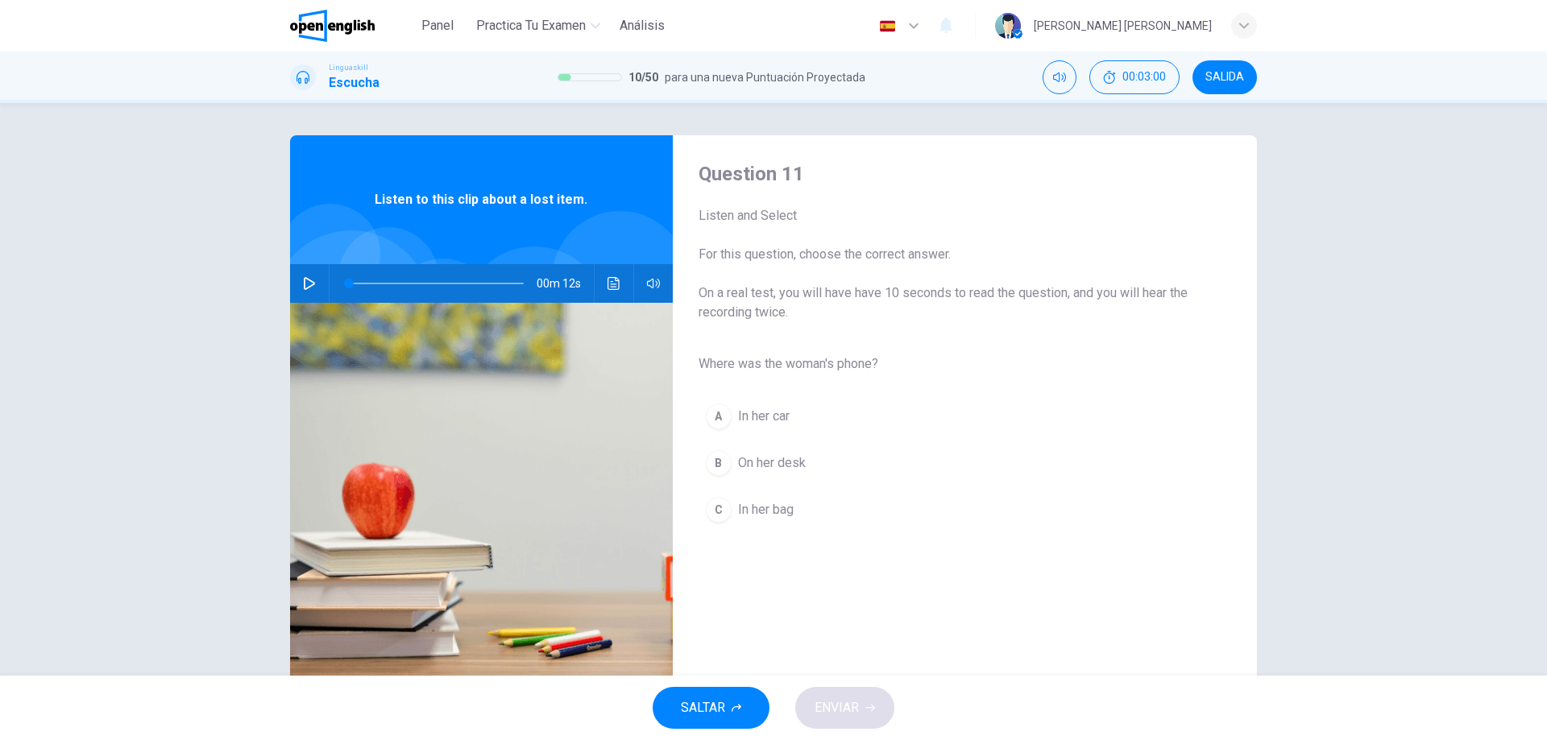
click at [307, 285] on icon "button" at bounding box center [309, 283] width 13 height 13
type input "*"
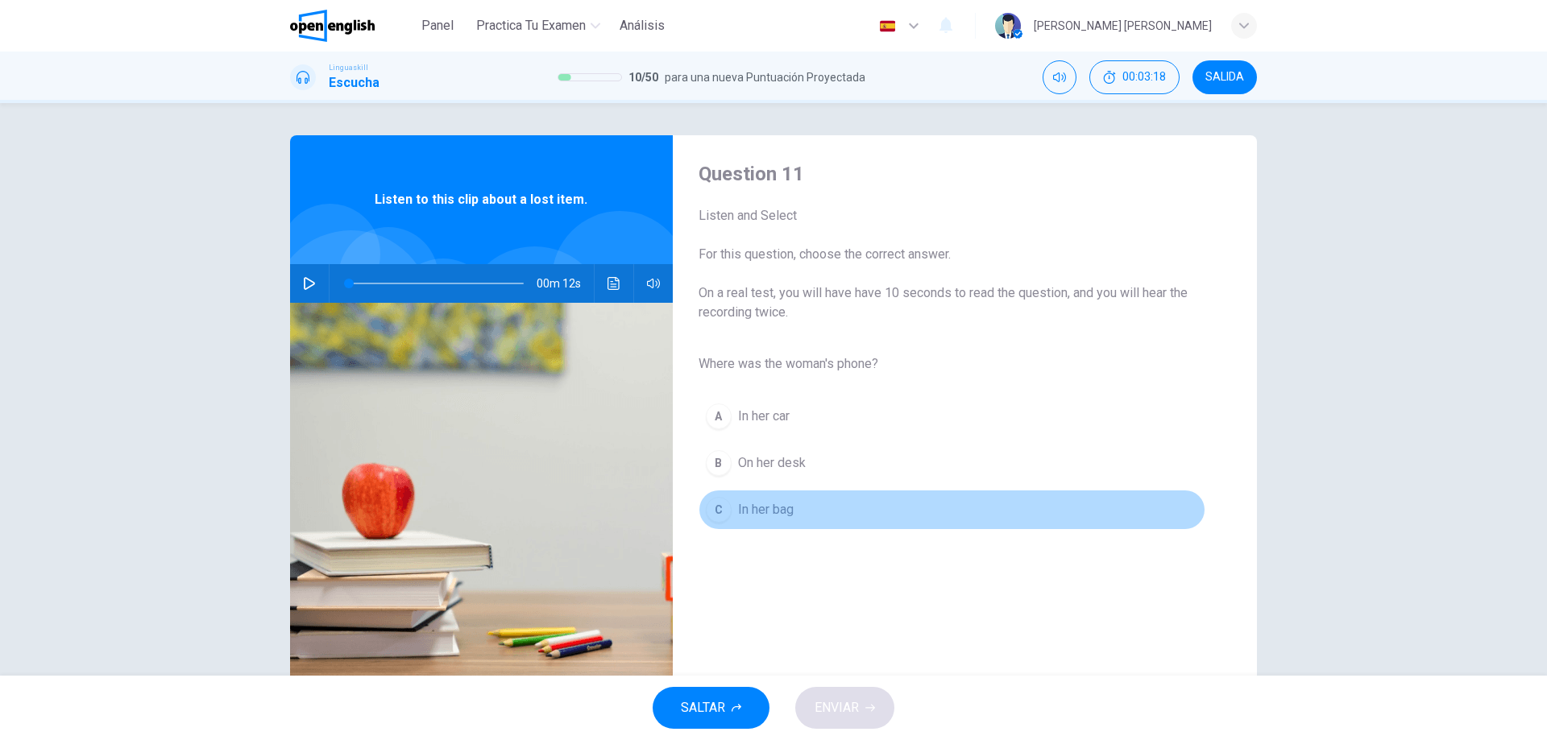
click at [773, 512] on span "In her bag" at bounding box center [766, 509] width 56 height 19
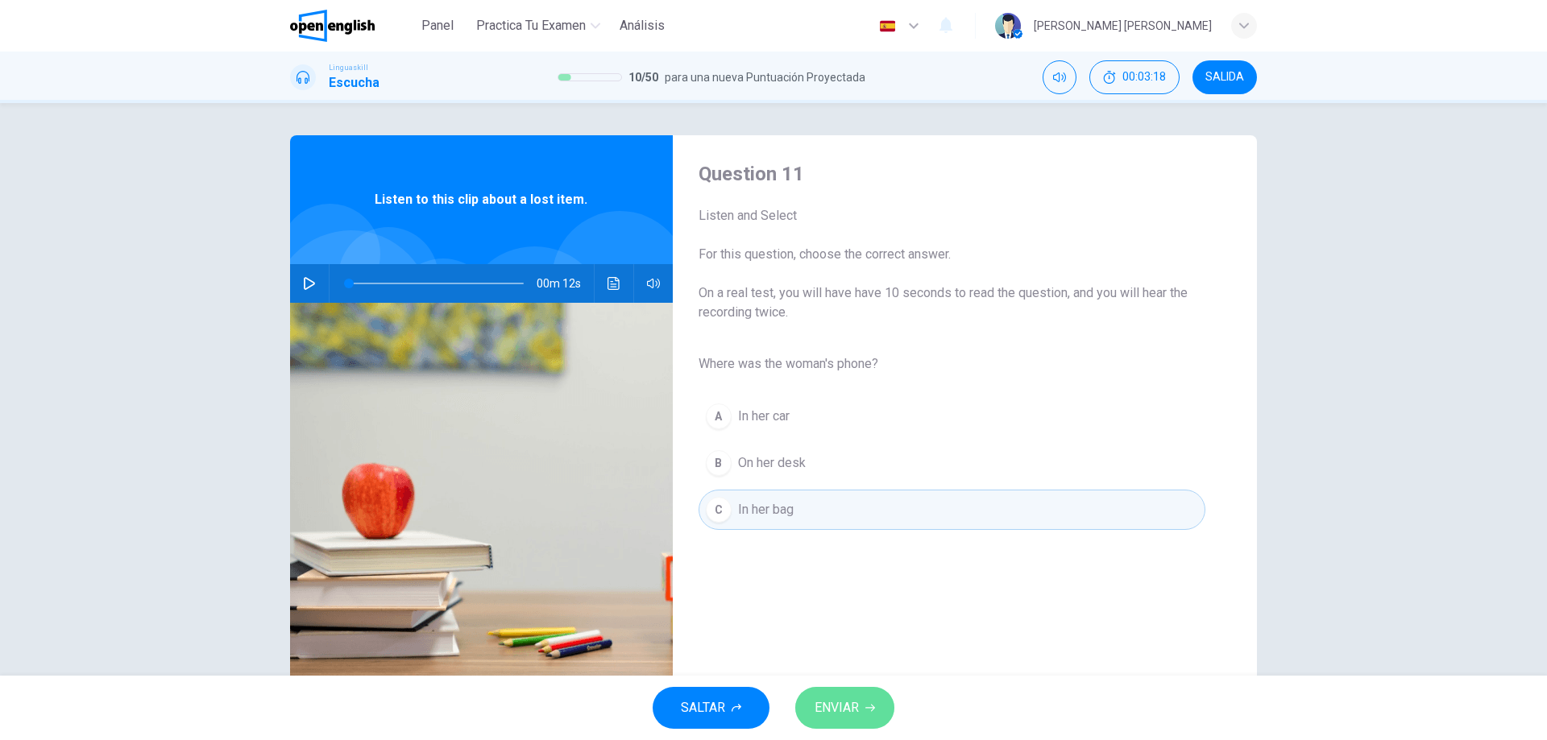
click at [848, 711] on span "ENVIAR" at bounding box center [837, 708] width 44 height 23
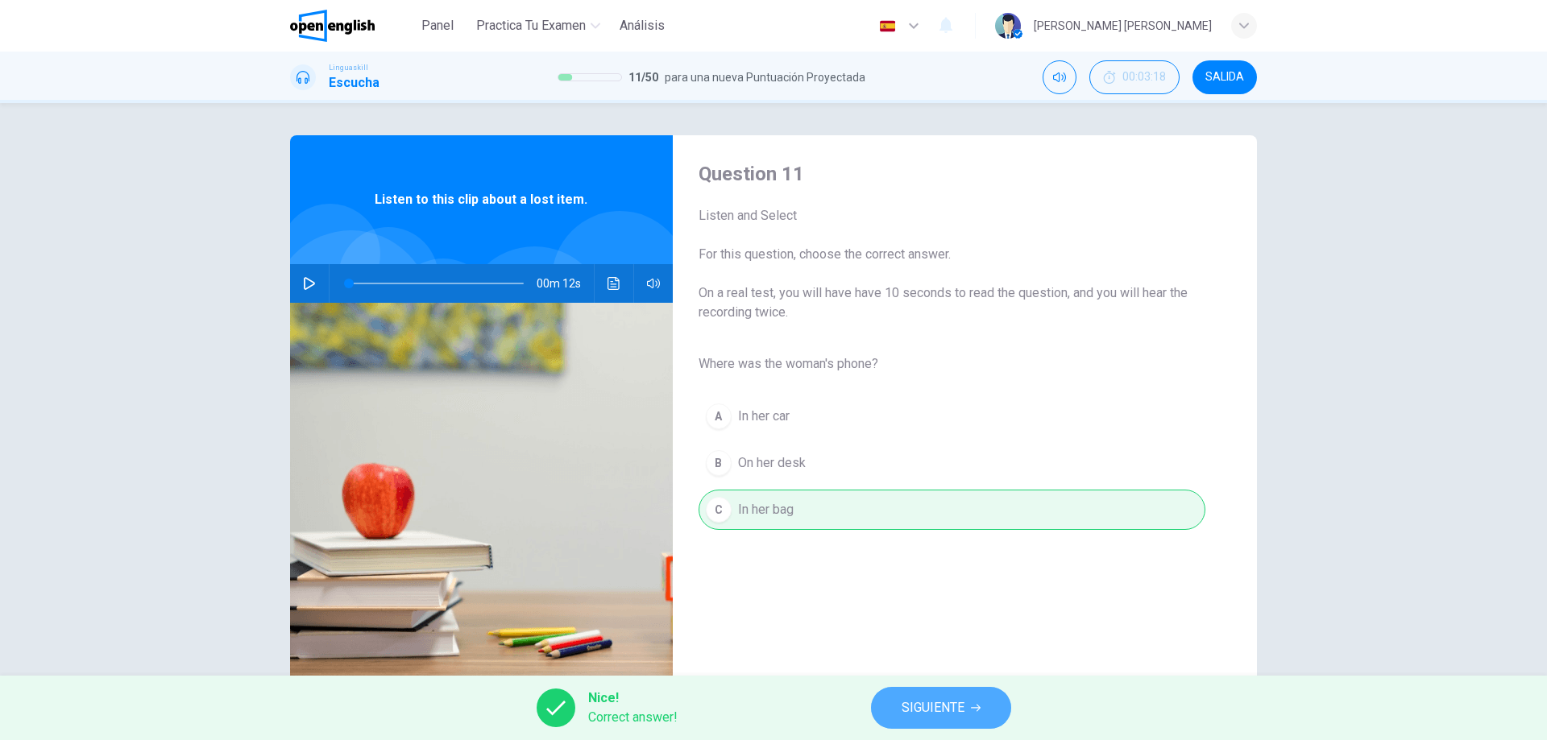
click at [945, 699] on span "SIGUIENTE" at bounding box center [933, 708] width 63 height 23
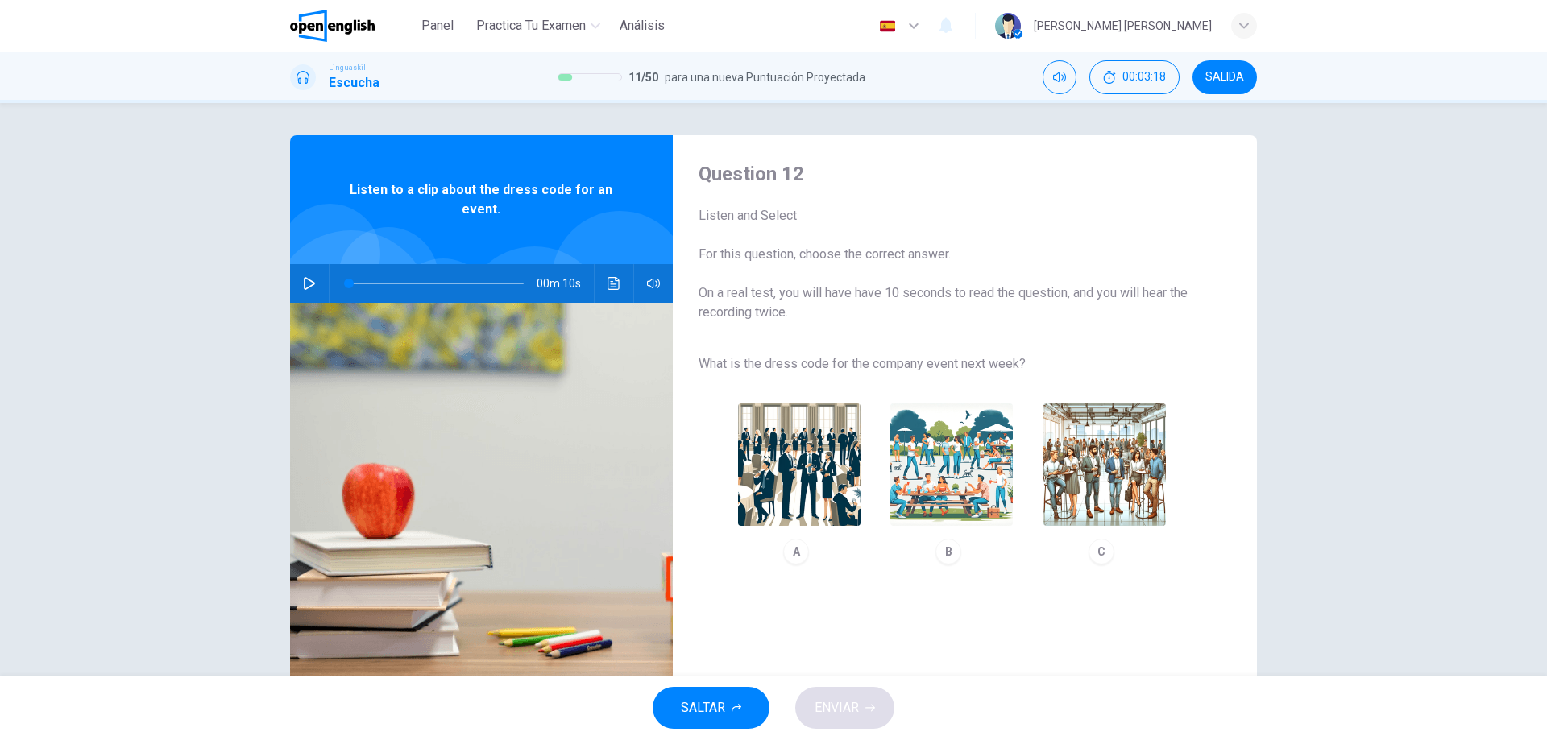
click at [303, 284] on icon "button" at bounding box center [309, 283] width 13 height 13
type input "*"
click at [1119, 484] on img "button" at bounding box center [1104, 465] width 122 height 122
click at [831, 699] on span "ENVIAR" at bounding box center [837, 708] width 44 height 23
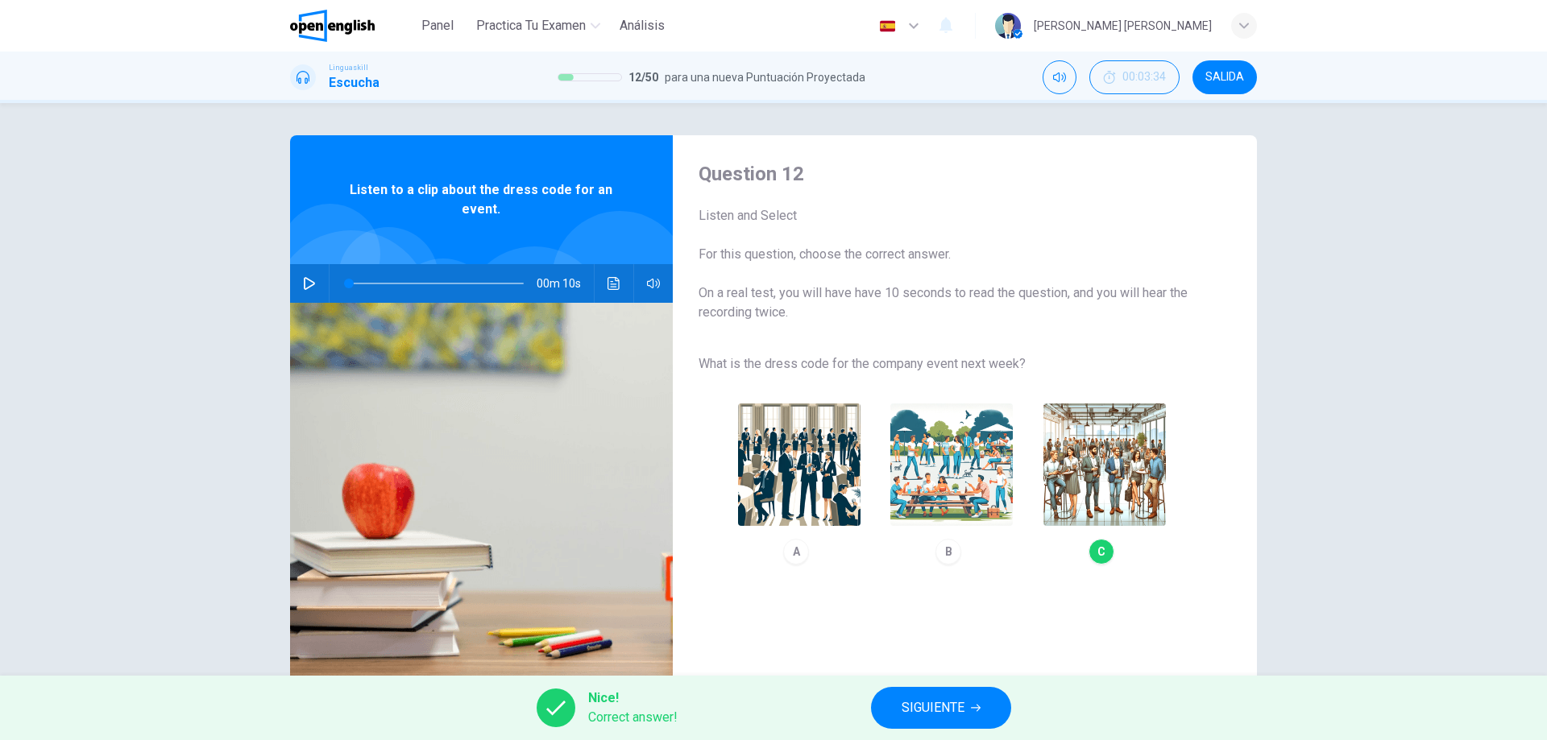
click at [981, 715] on button "SIGUIENTE" at bounding box center [941, 708] width 140 height 42
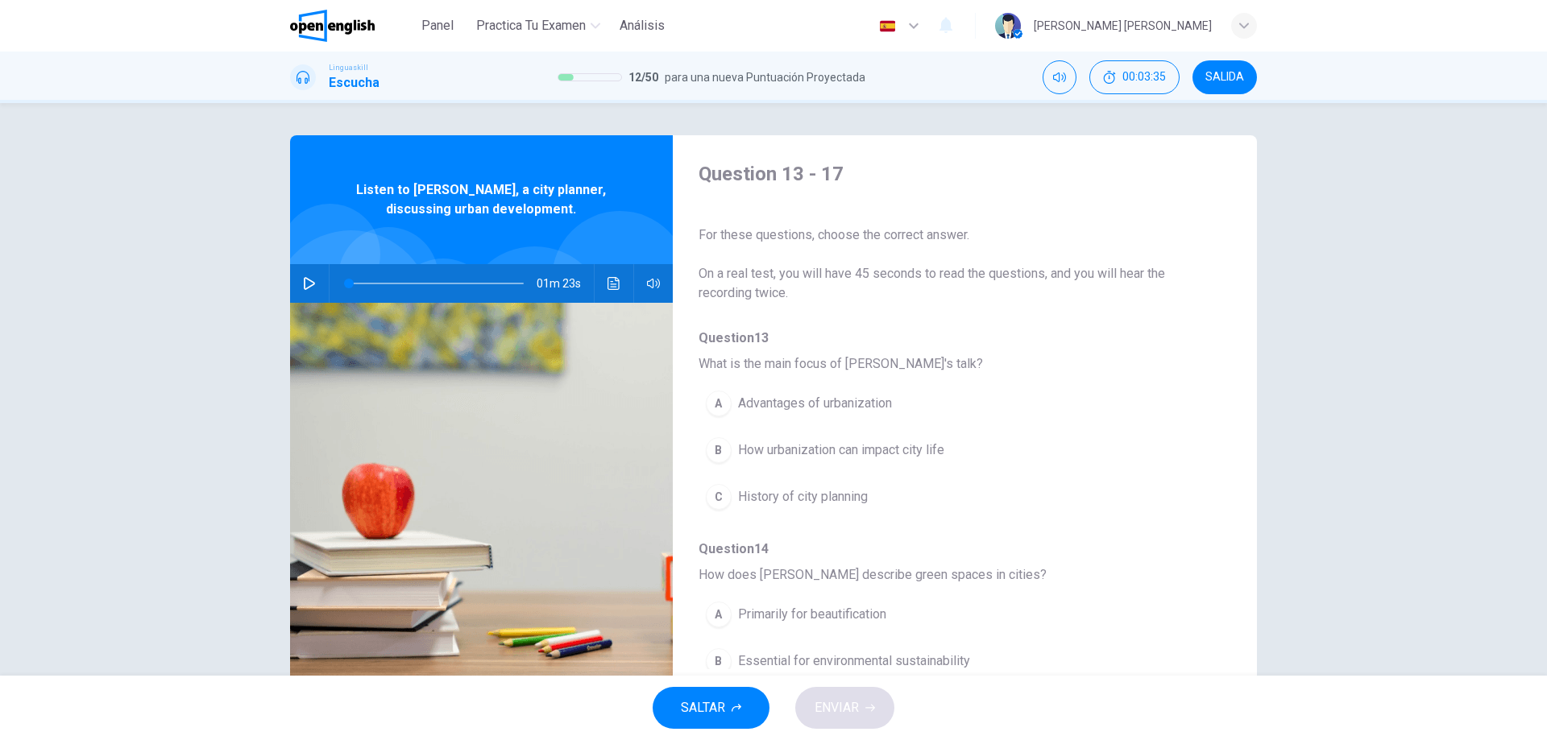
click at [303, 288] on icon "button" at bounding box center [309, 283] width 13 height 13
type input "*"
click at [810, 449] on span "How urbanization can impact city life" at bounding box center [841, 450] width 206 height 19
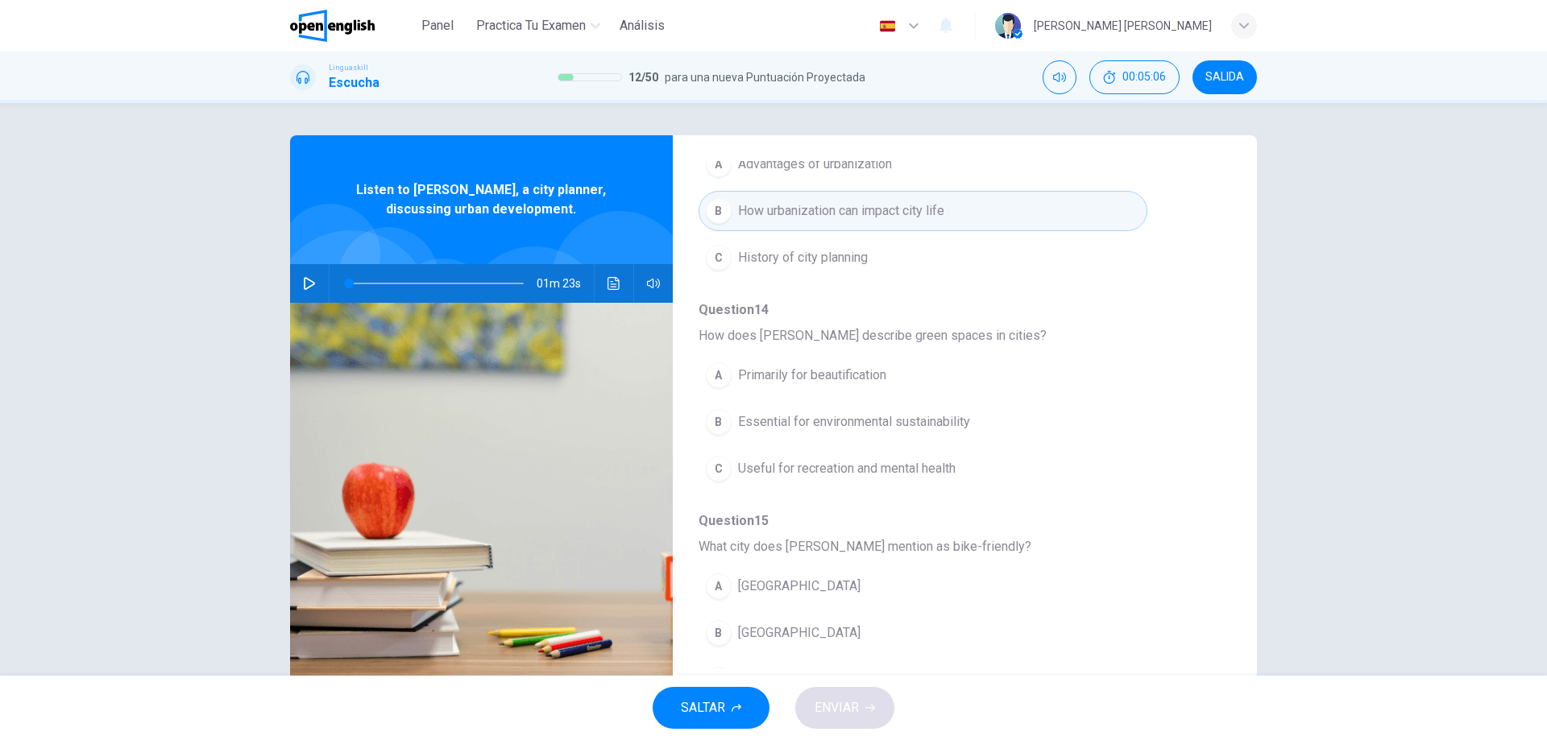
scroll to position [242, 0]
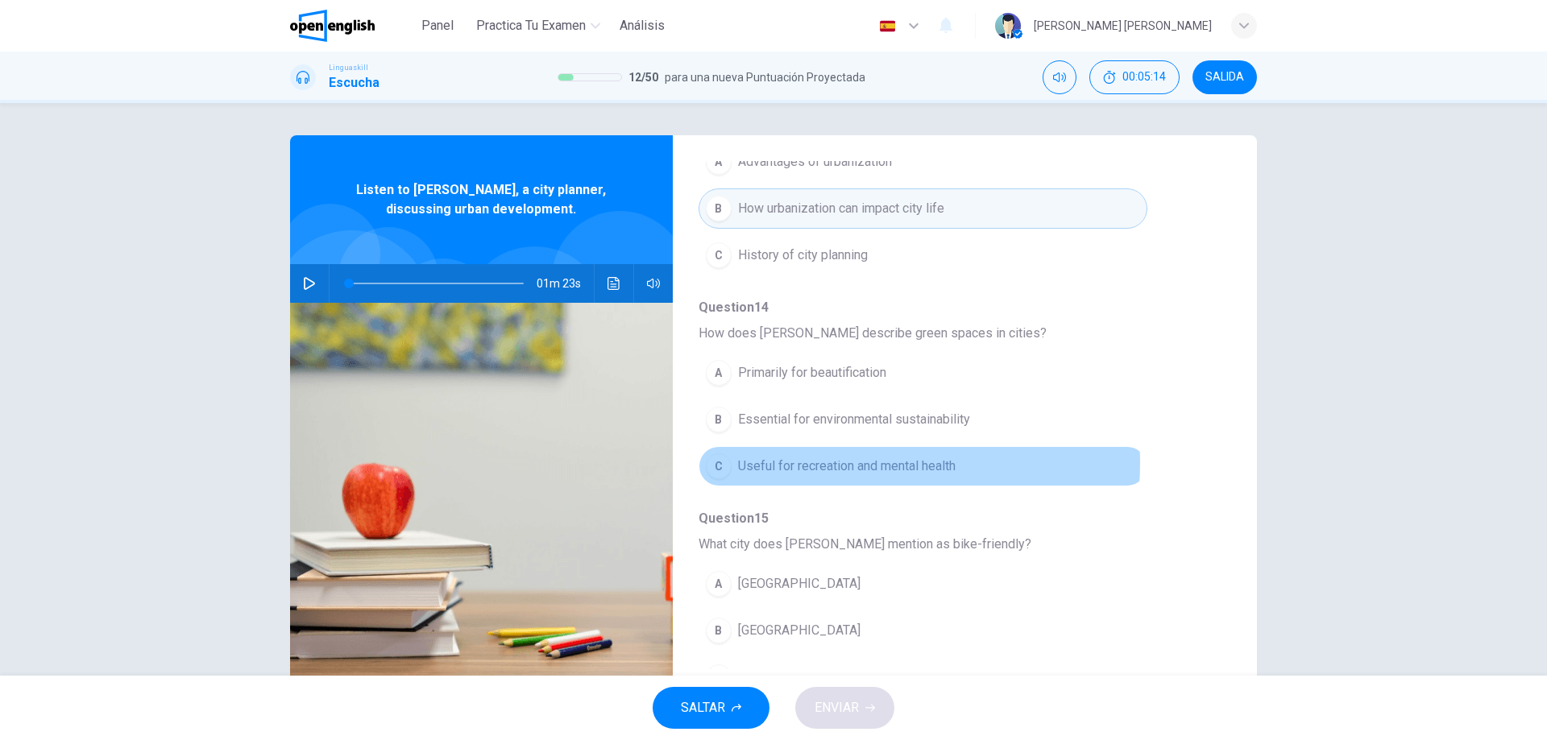
click at [834, 463] on span "Useful for recreation and mental health" at bounding box center [847, 466] width 218 height 19
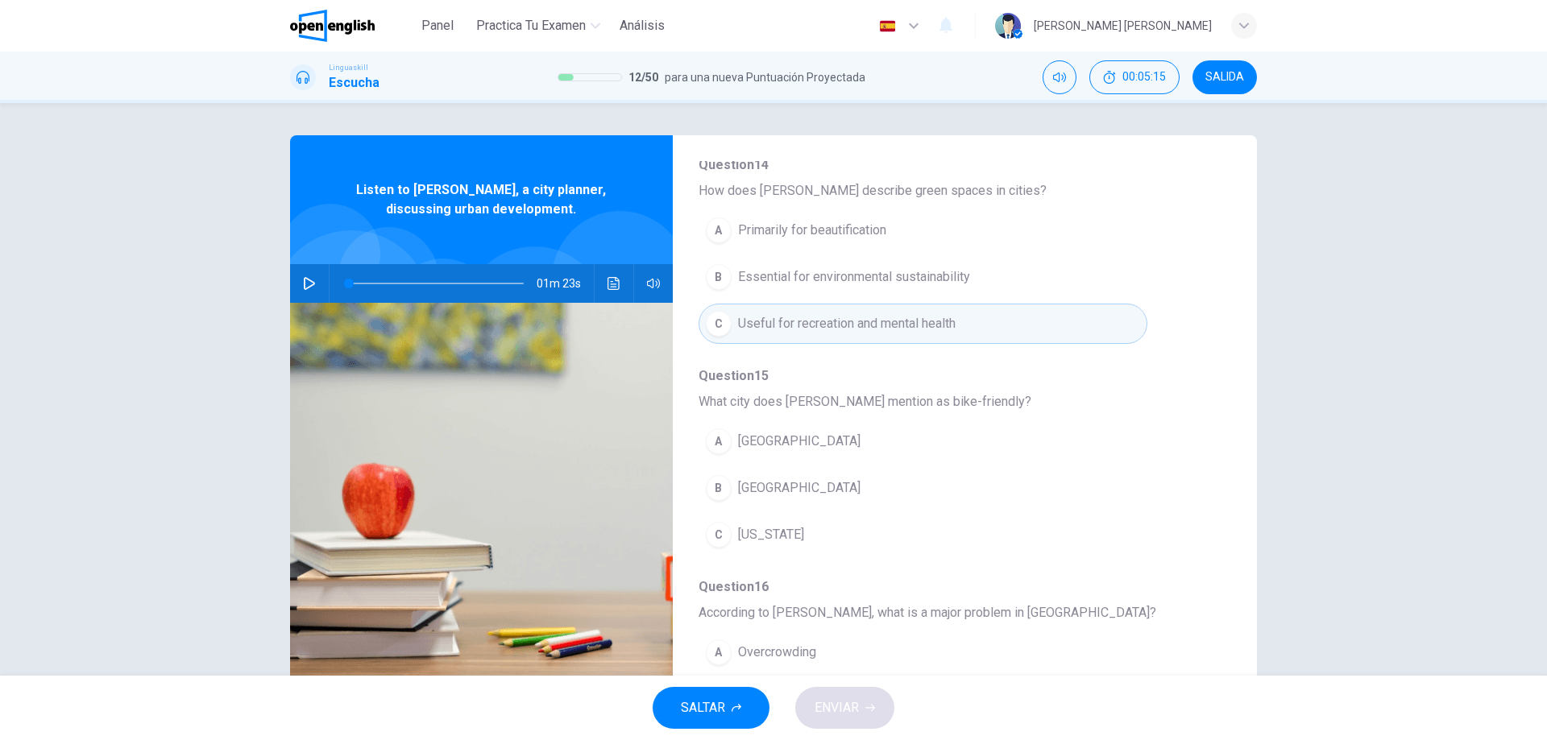
scroll to position [403, 0]
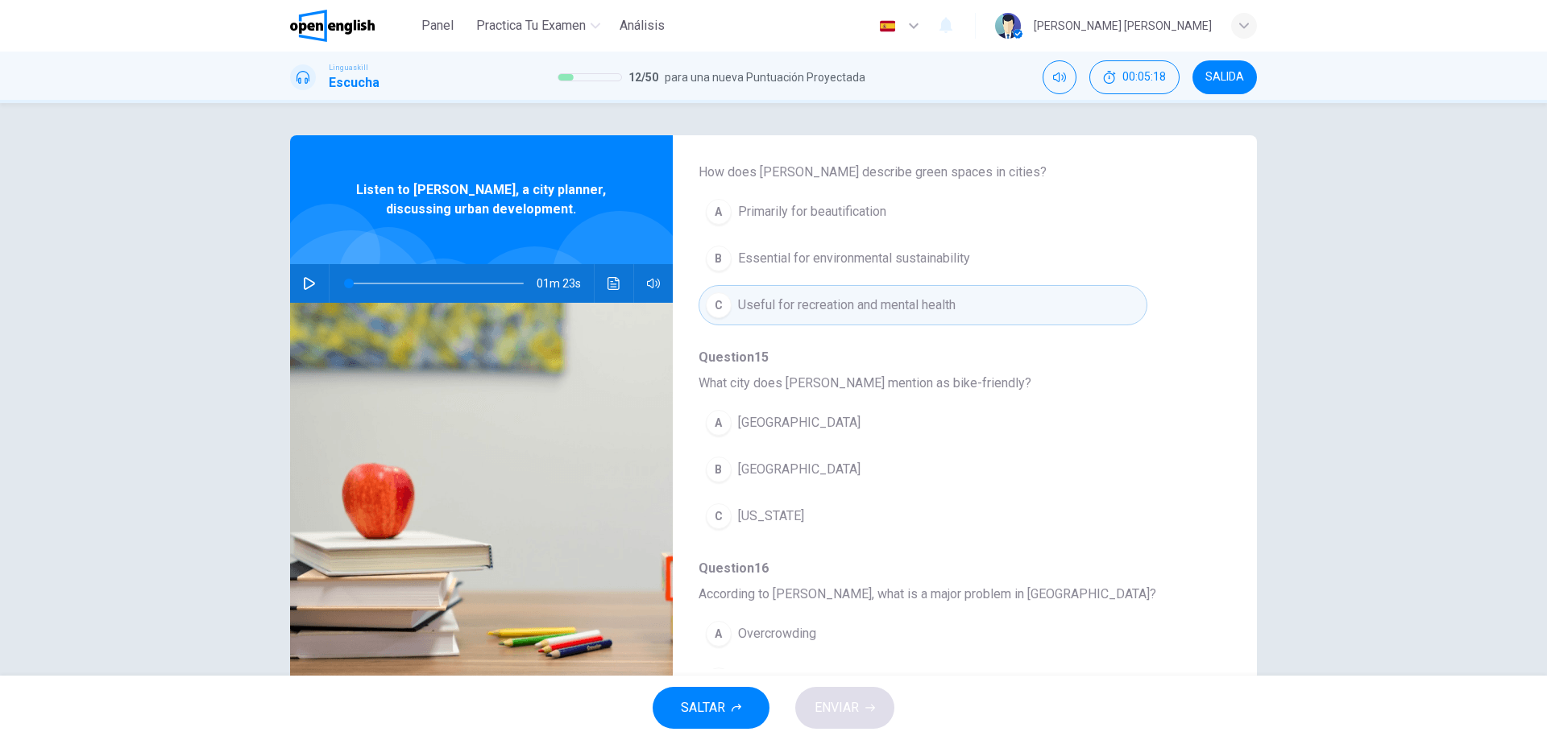
click at [797, 471] on span "[GEOGRAPHIC_DATA]" at bounding box center [799, 469] width 122 height 19
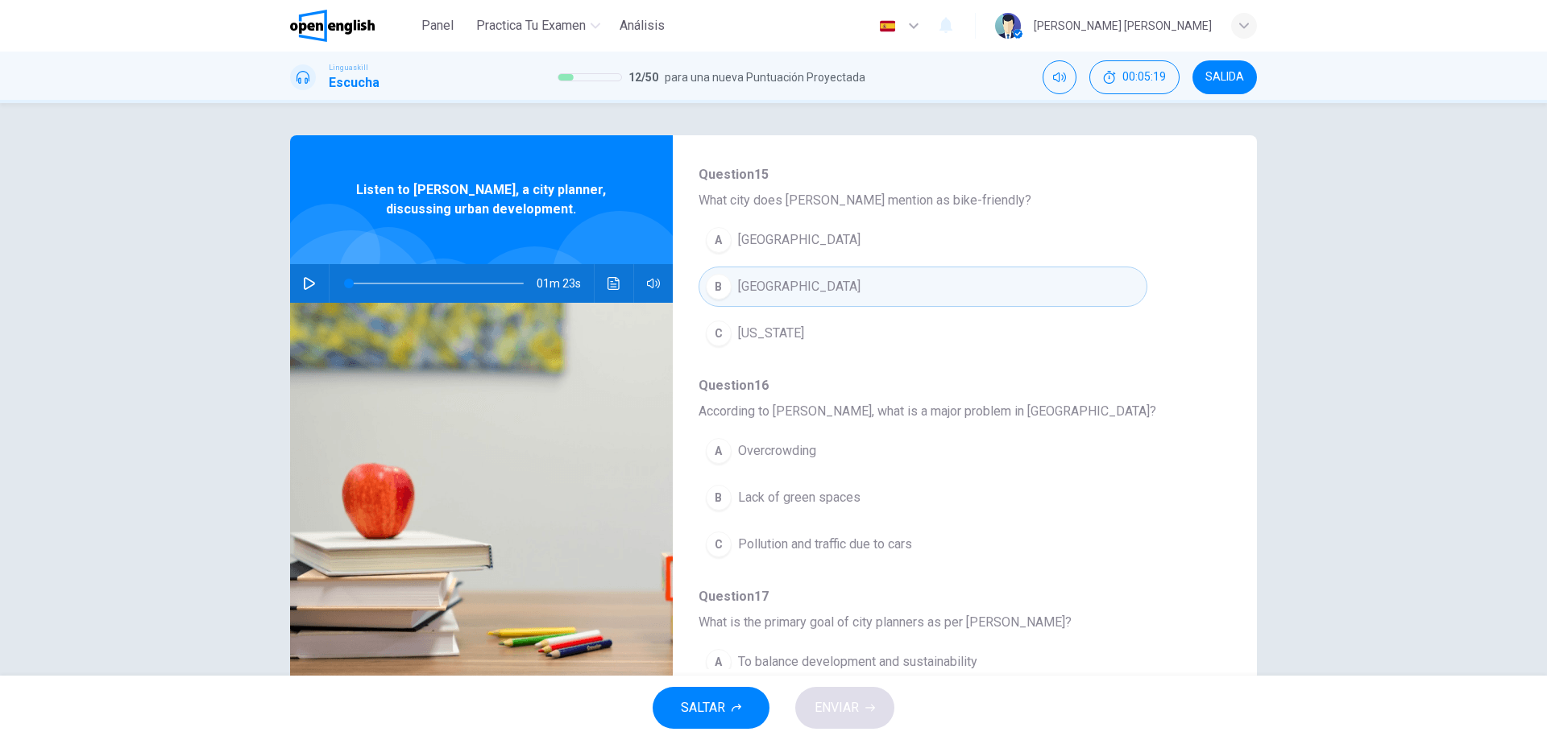
scroll to position [645, 0]
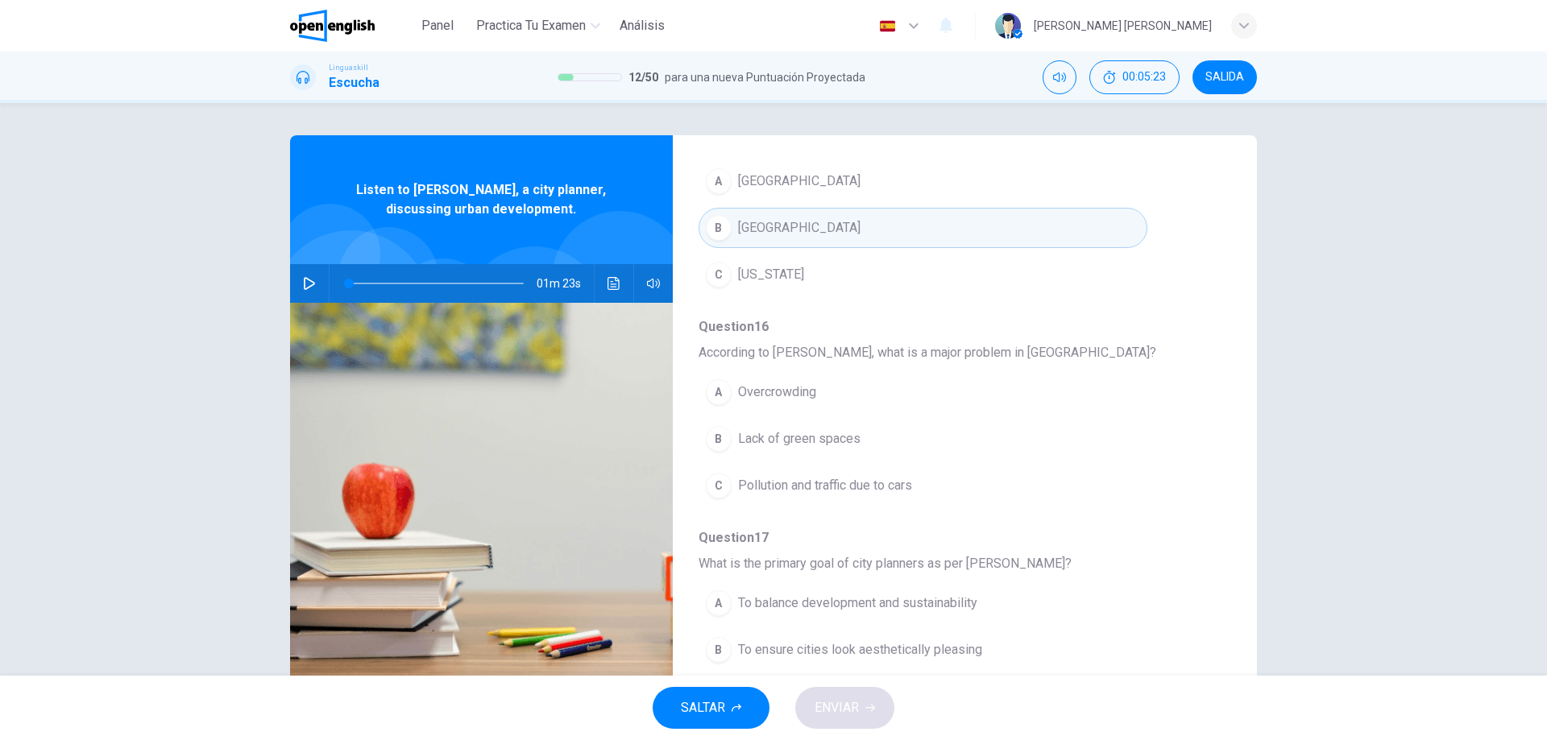
click at [815, 490] on span "Pollution and traffic due to cars" at bounding box center [825, 485] width 174 height 19
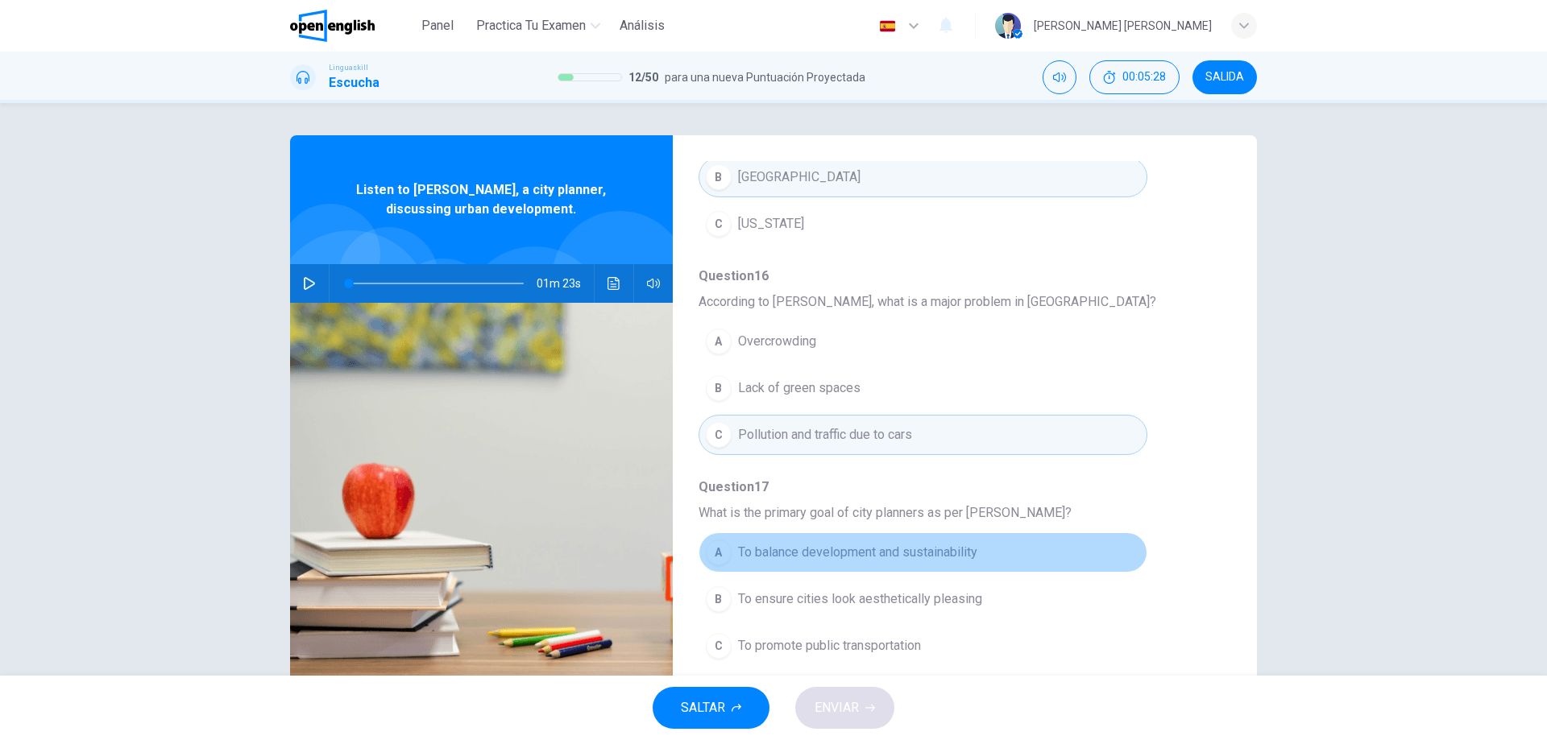
click at [939, 552] on span "To balance development and sustainability" at bounding box center [857, 552] width 239 height 19
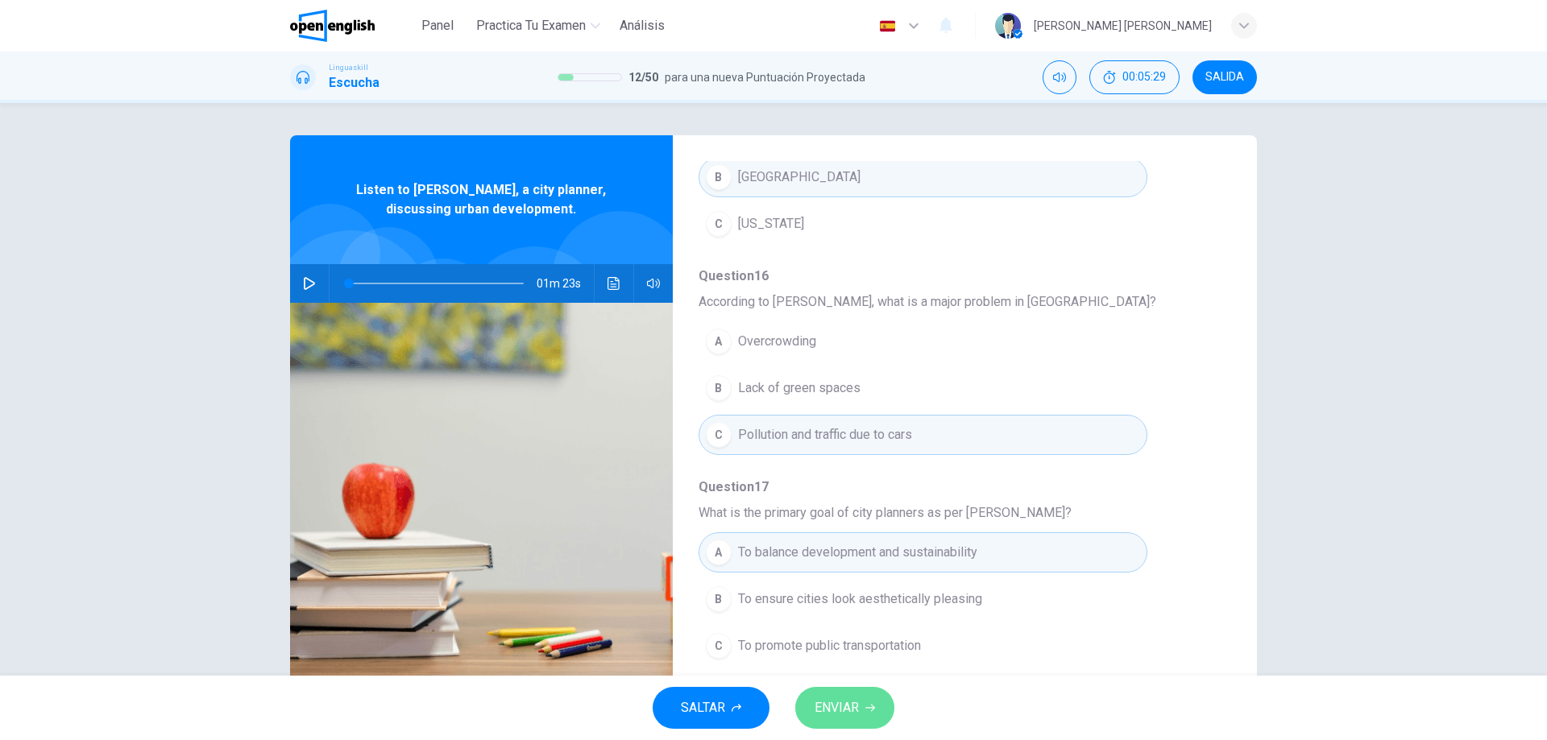
click at [869, 701] on button "ENVIAR" at bounding box center [844, 708] width 99 height 42
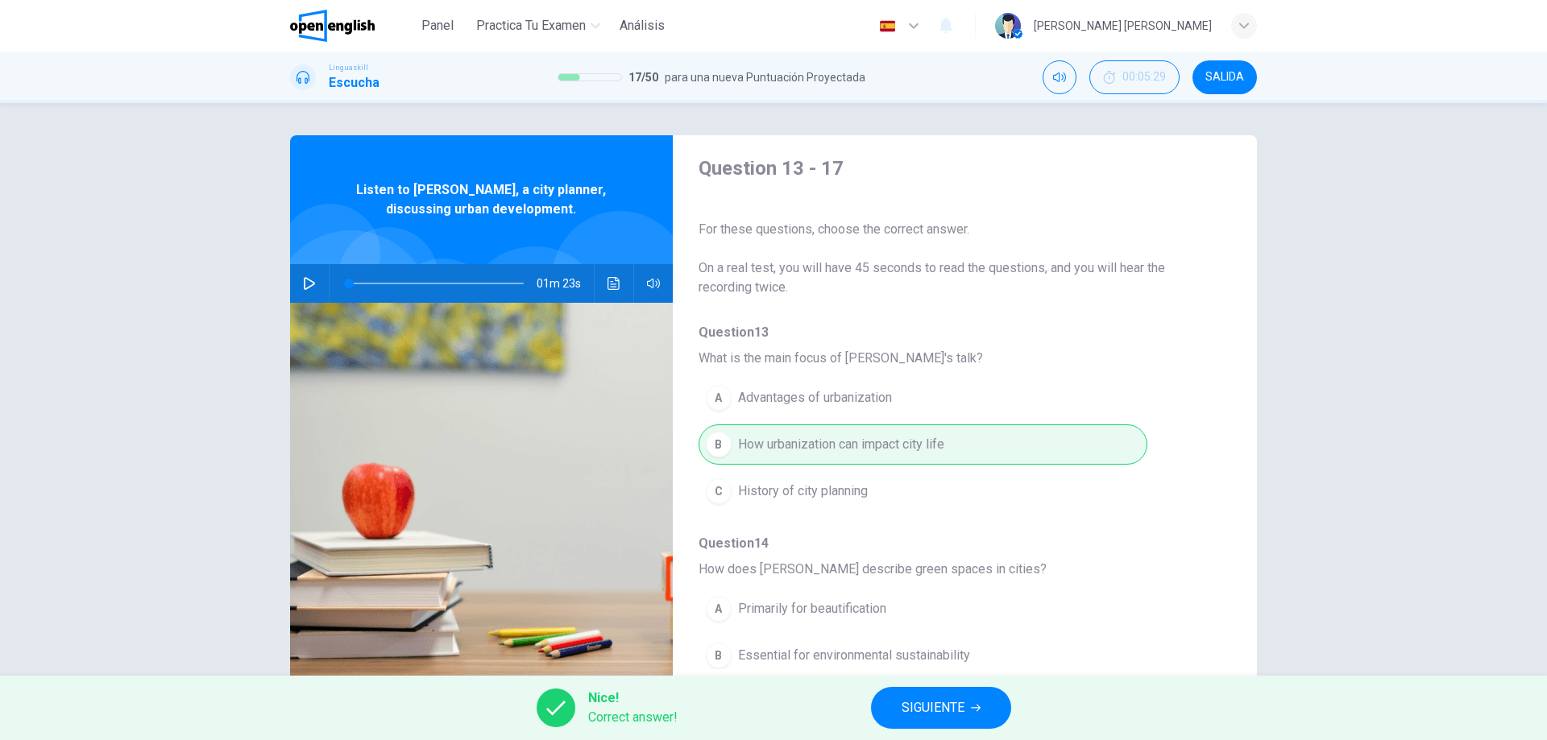
scroll to position [0, 0]
click at [970, 707] on button "SIGUIENTE" at bounding box center [941, 708] width 140 height 42
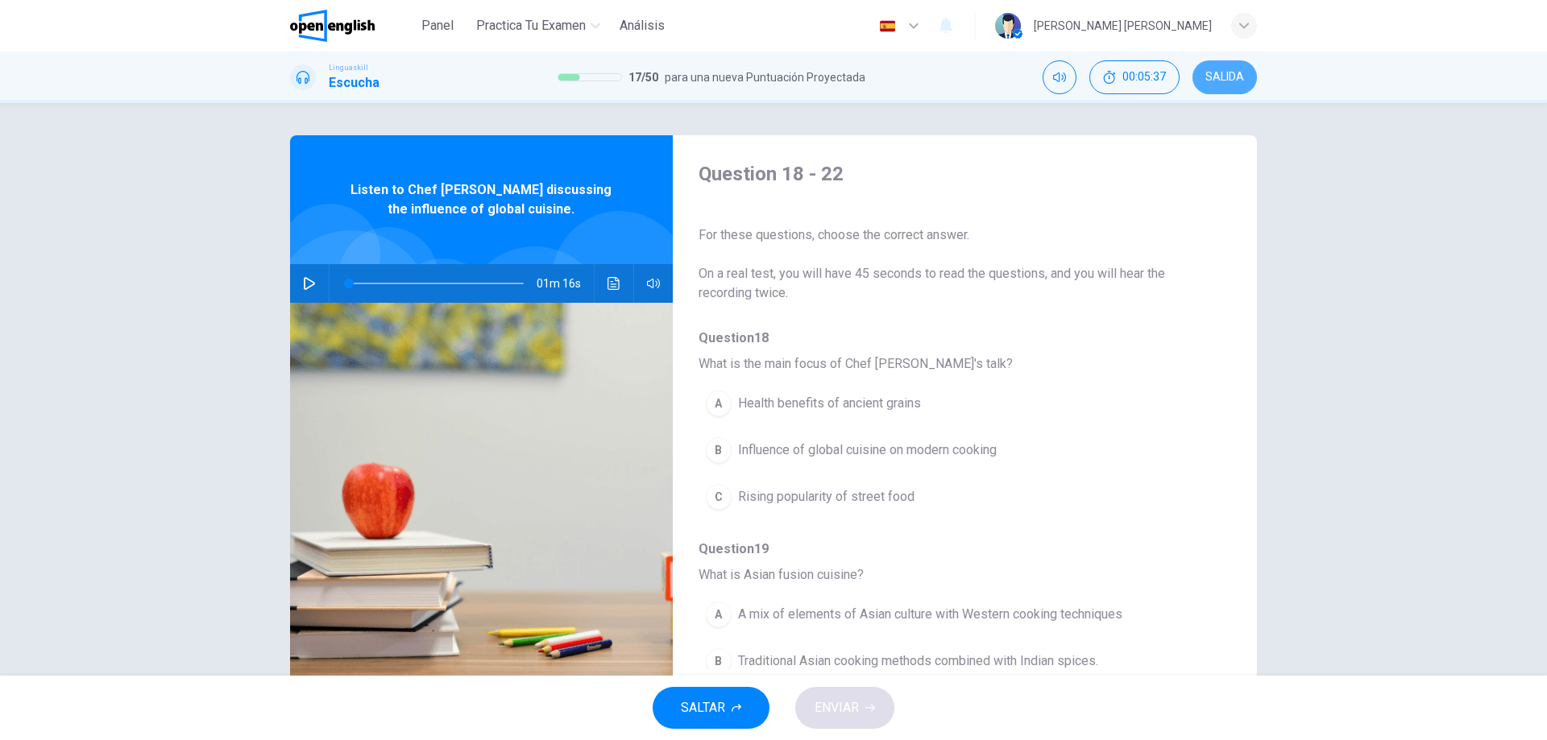
click at [1225, 74] on span "SALIDA" at bounding box center [1224, 77] width 39 height 13
